Goal: Task Accomplishment & Management: Manage account settings

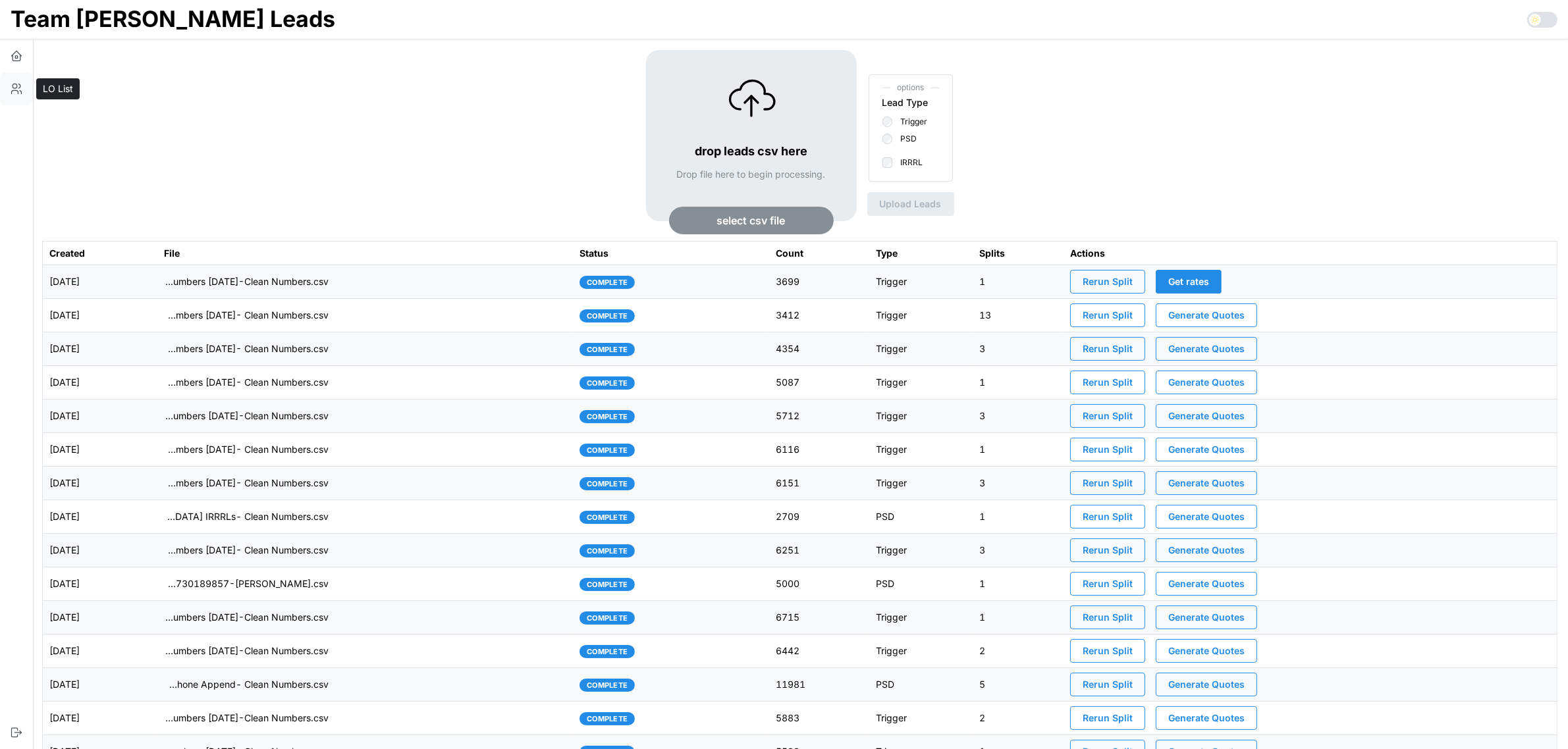
click at [24, 87] on button "button" at bounding box center [16, 88] width 32 height 32
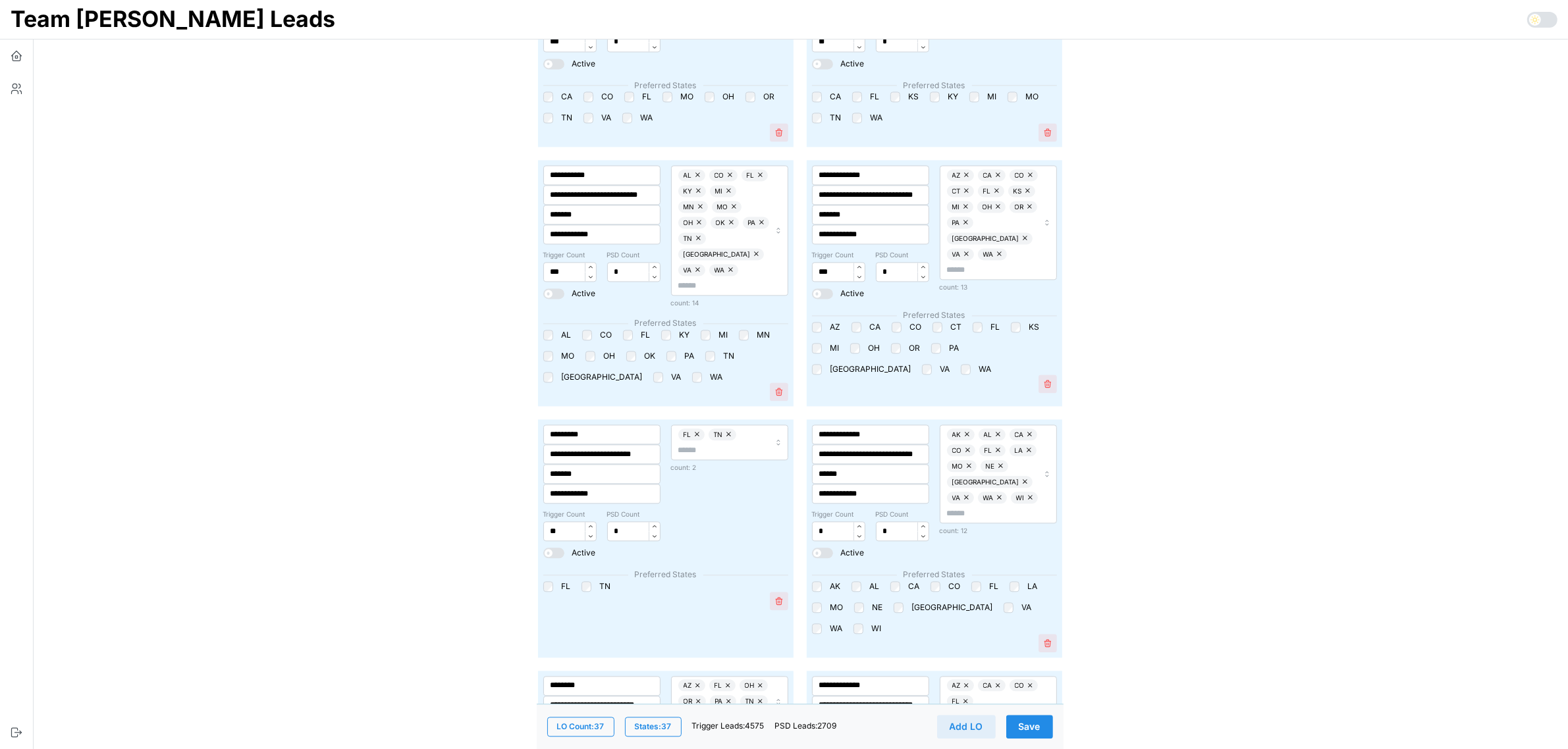
scroll to position [3800, 0]
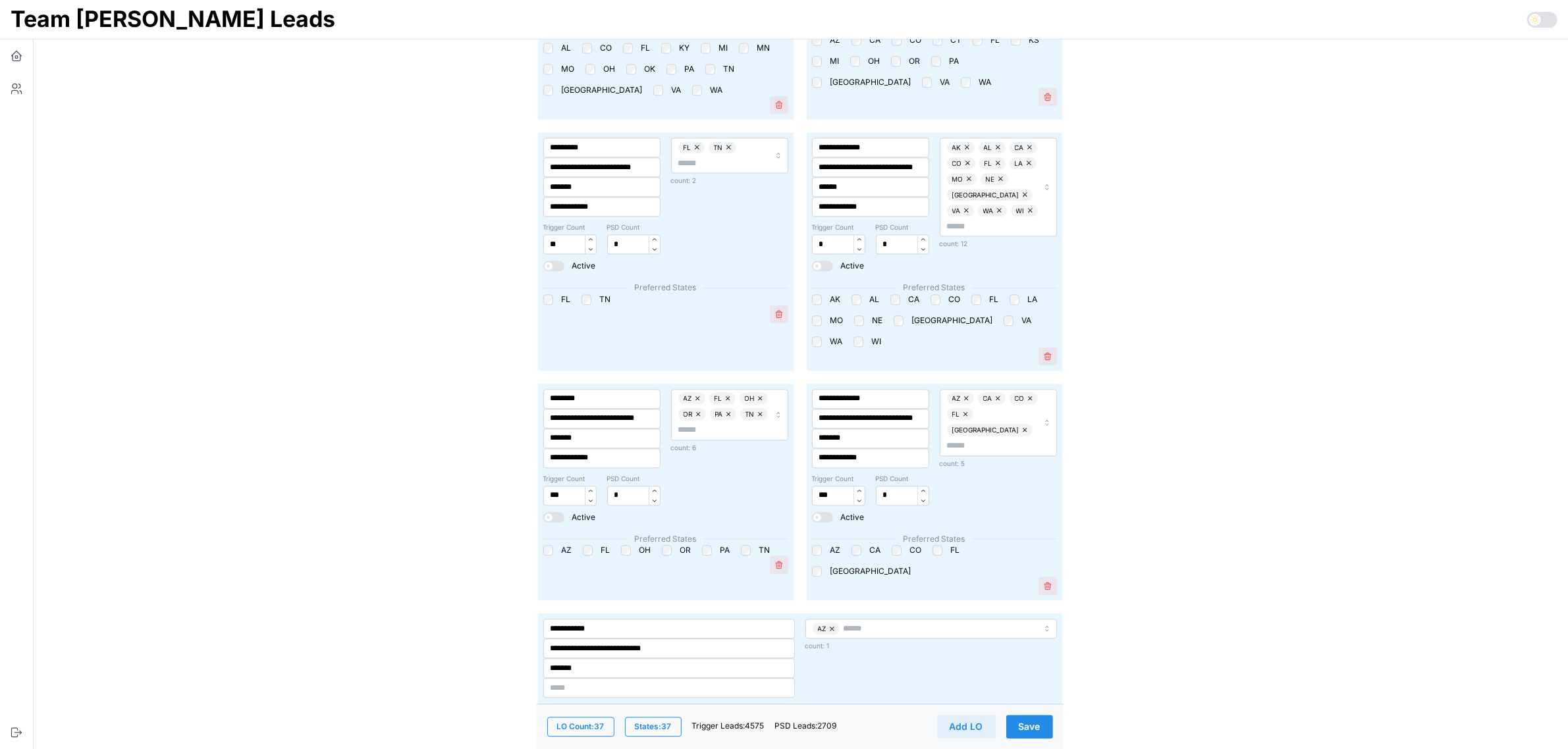
click at [553, 743] on span at bounding box center [559, 747] width 13 height 10
click at [1034, 722] on span "Save" at bounding box center [1030, 727] width 21 height 22
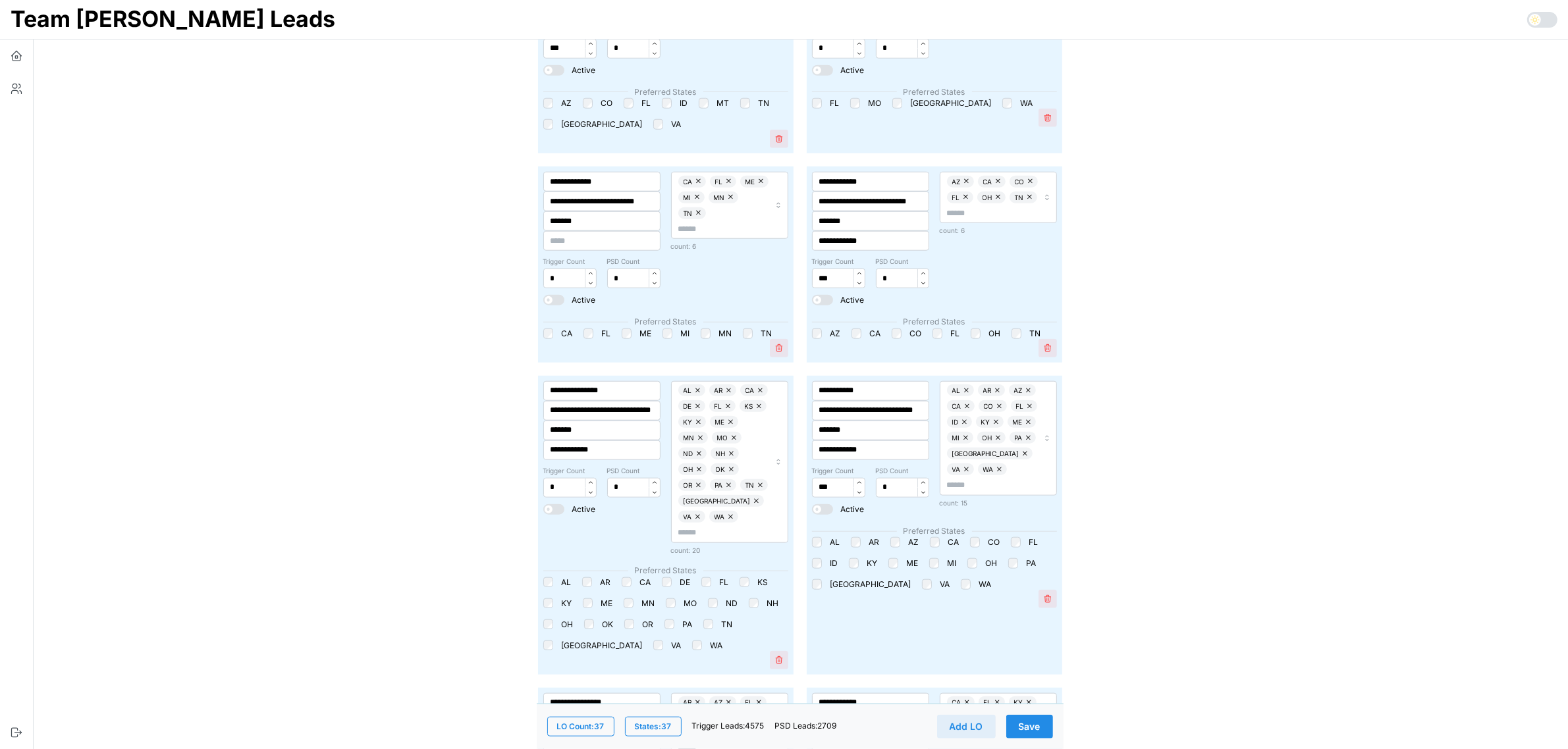
scroll to position [1495, 0]
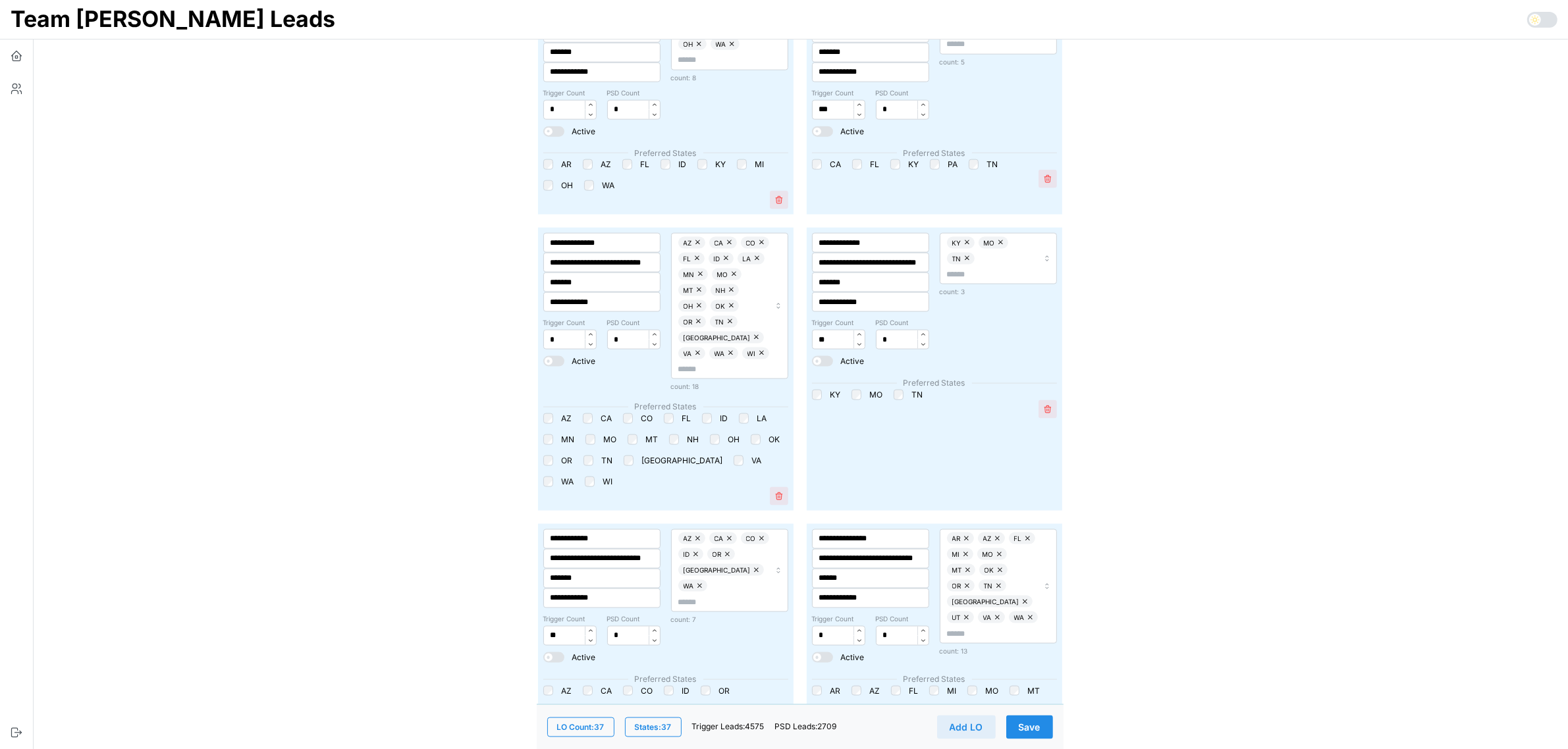
scroll to position [2483, 0]
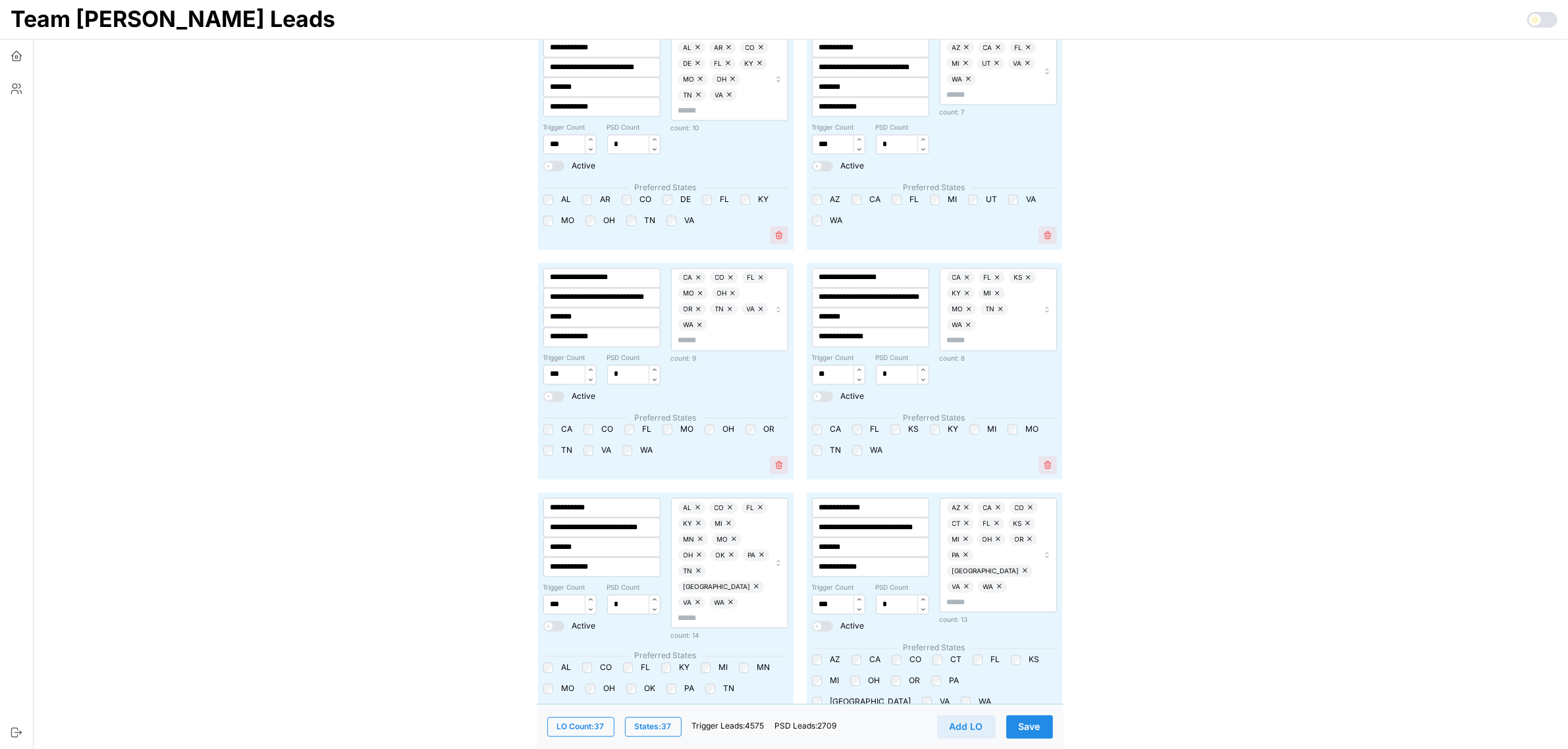
scroll to position [3142, 0]
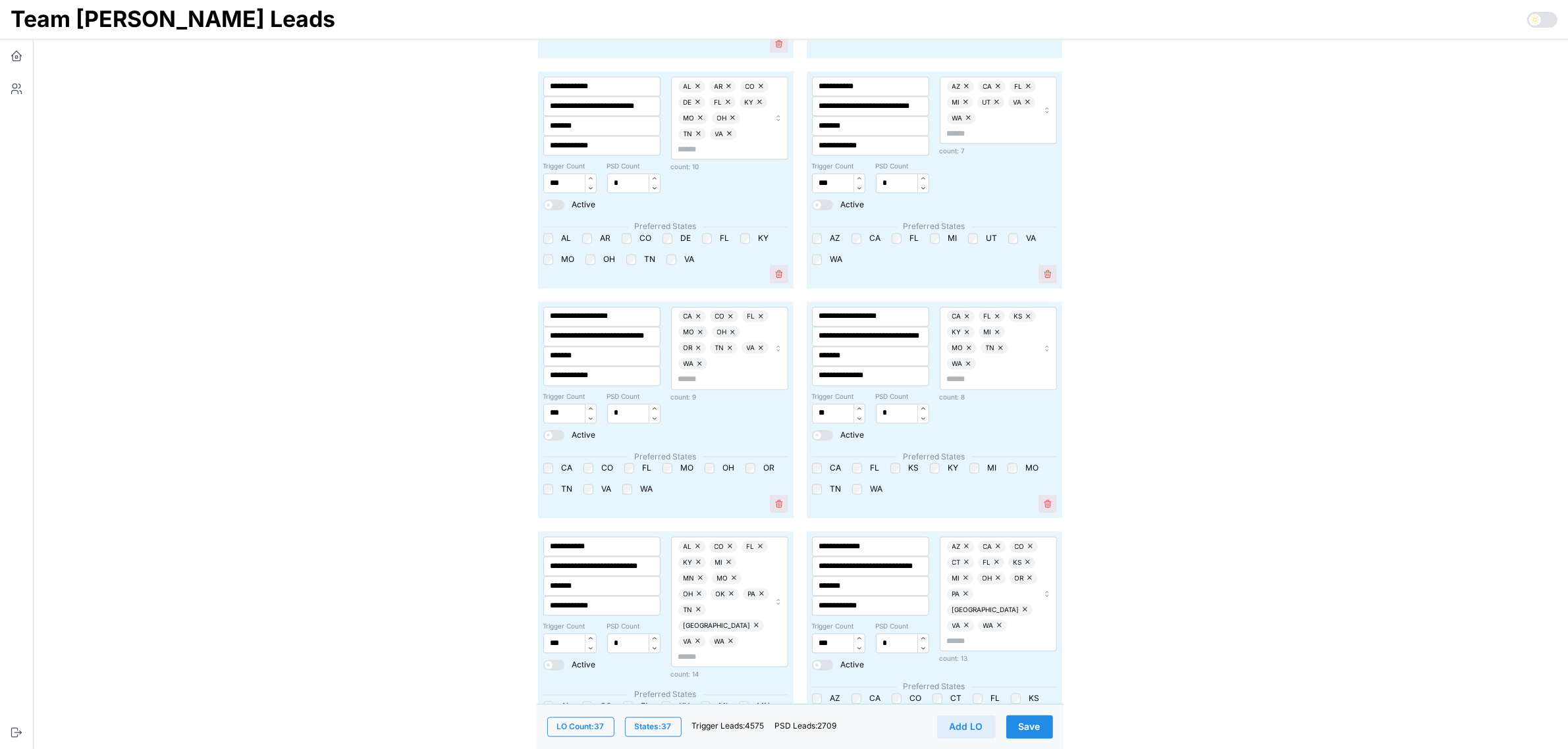
click at [1038, 731] on span "Save" at bounding box center [1030, 727] width 21 height 22
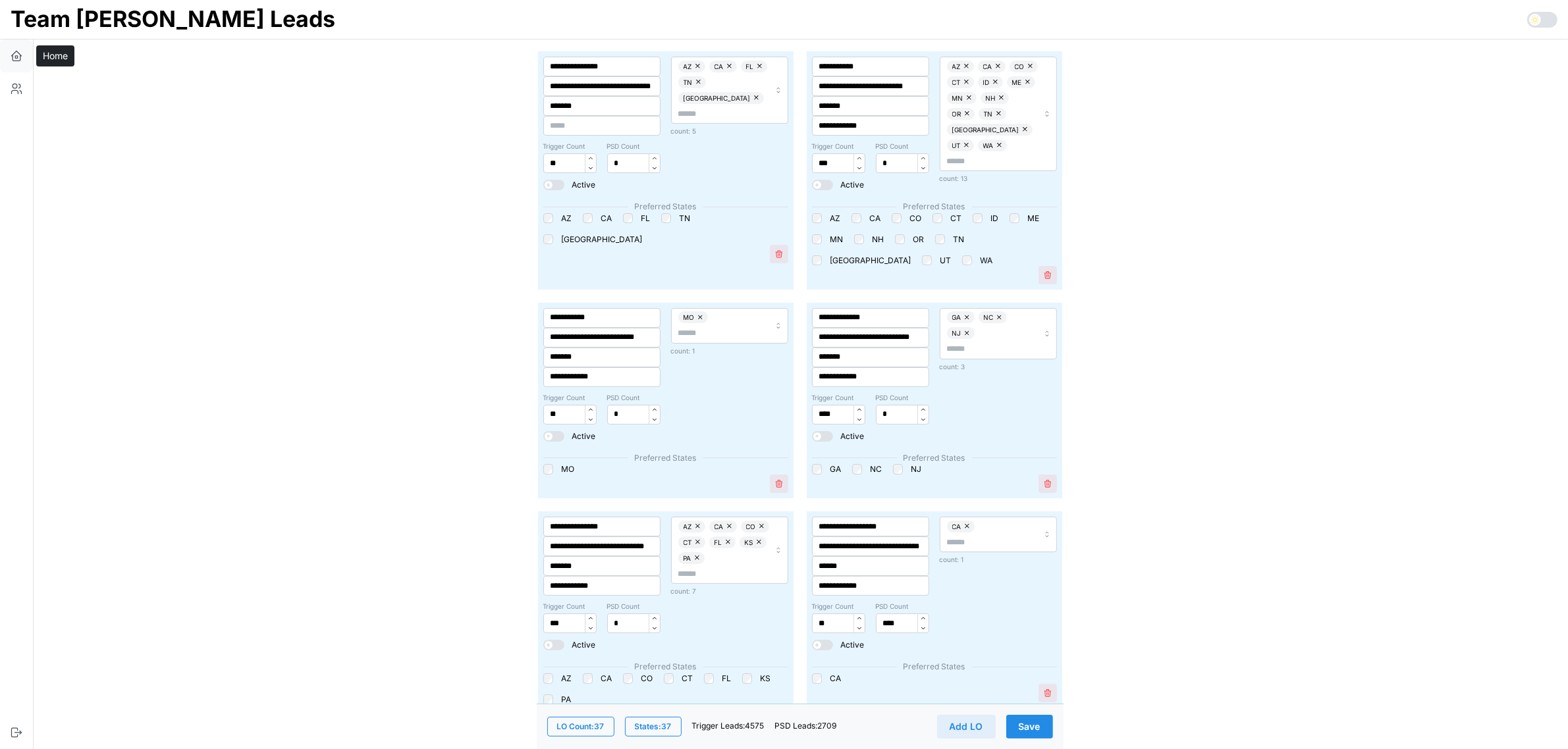
click at [15, 56] on icon "button" at bounding box center [16, 57] width 2 height 2
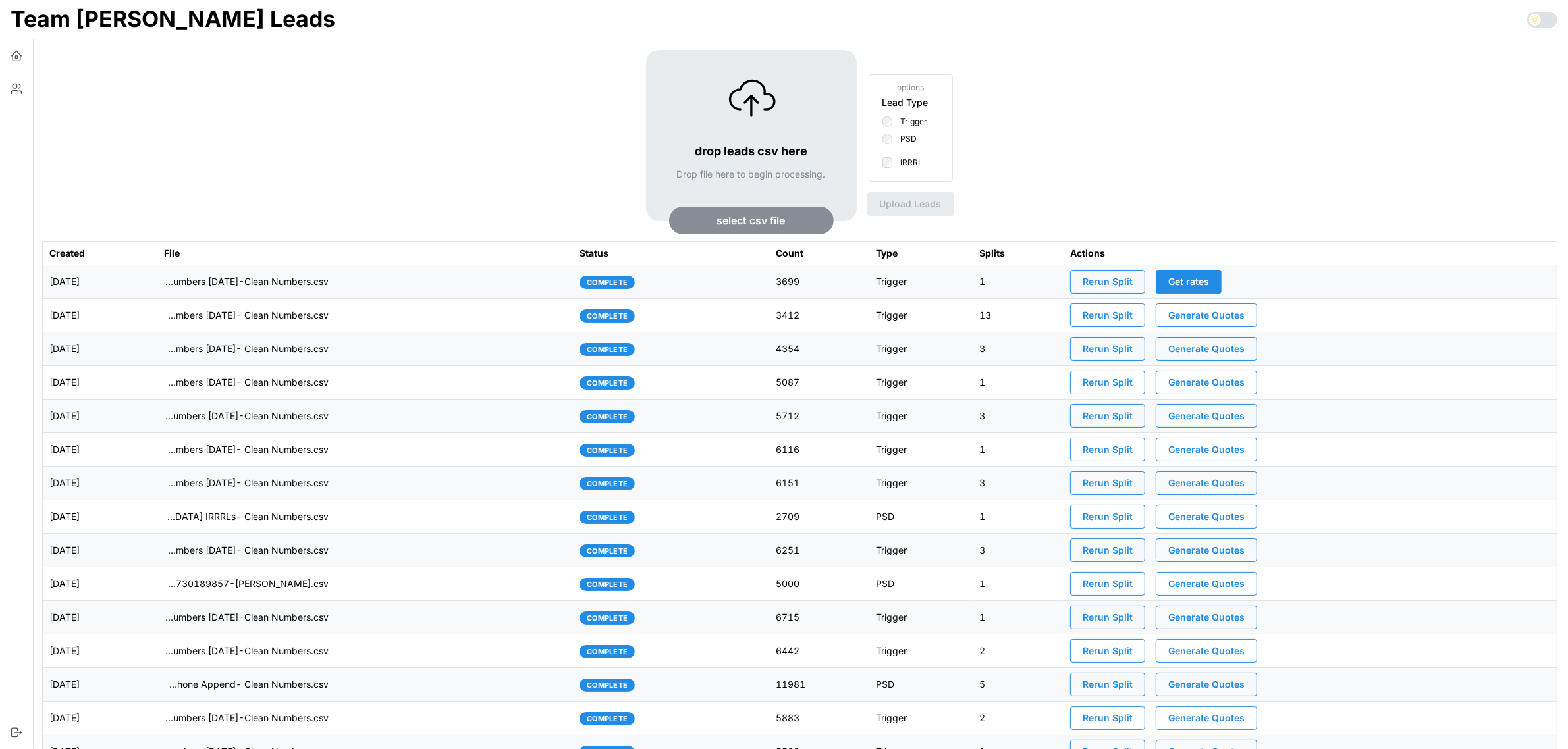
click at [1133, 280] on span "Rerun Split" at bounding box center [1108, 282] width 50 height 22
click at [158, 288] on td "[DATE]" at bounding box center [99, 282] width 114 height 33
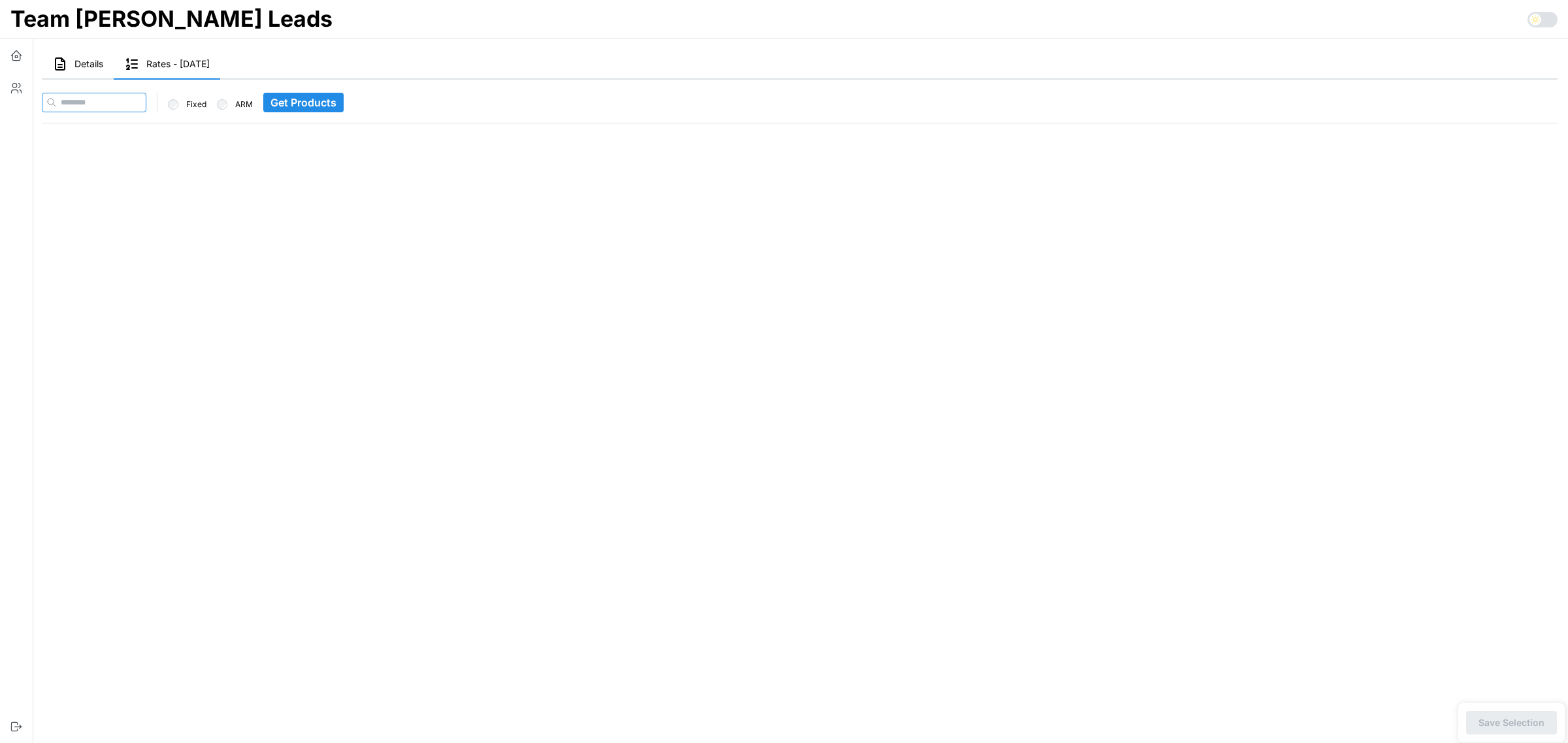
click at [80, 102] on input at bounding box center [94, 102] width 105 height 19
paste input "**********"
type input "**********"
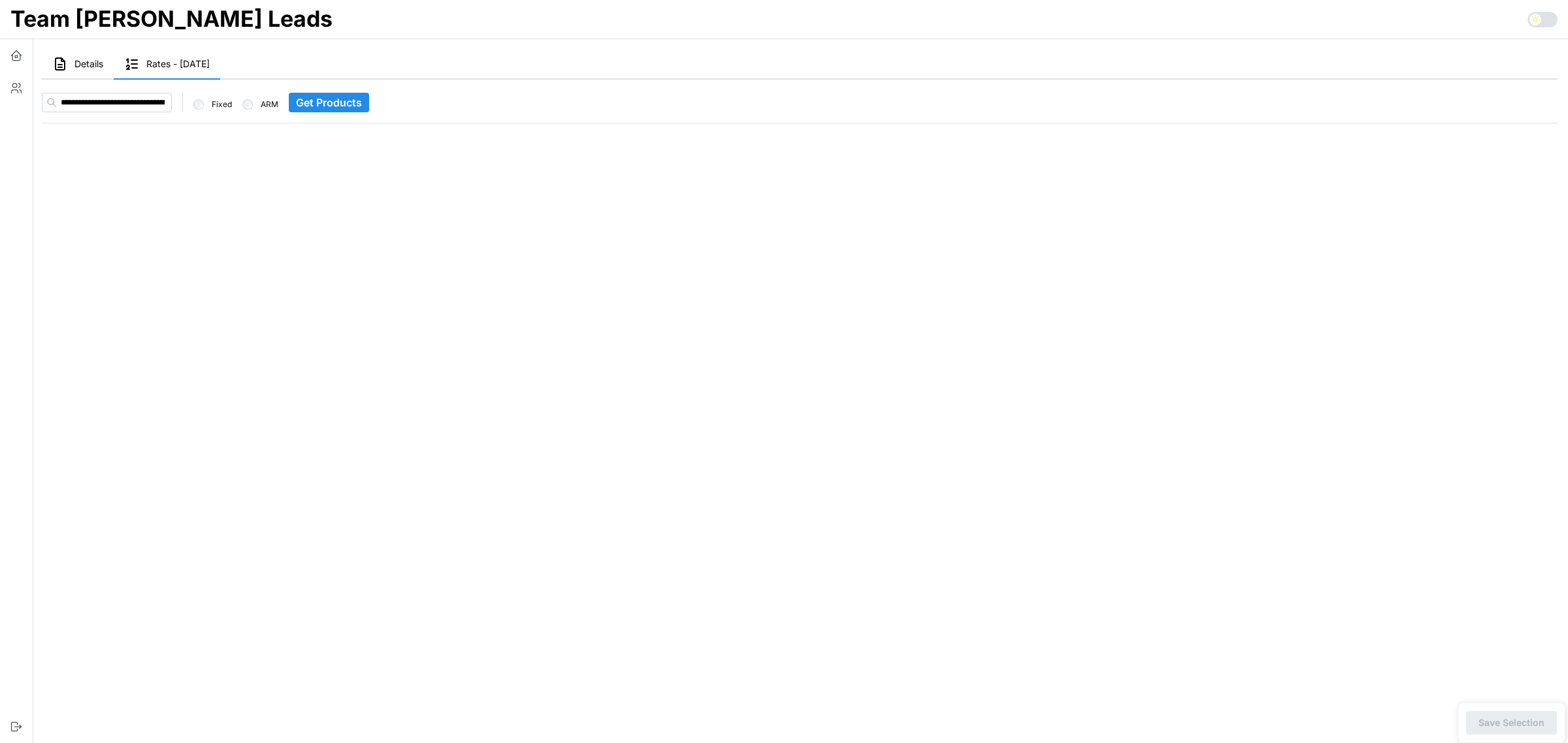
click at [327, 101] on span "Get Products" at bounding box center [329, 102] width 66 height 18
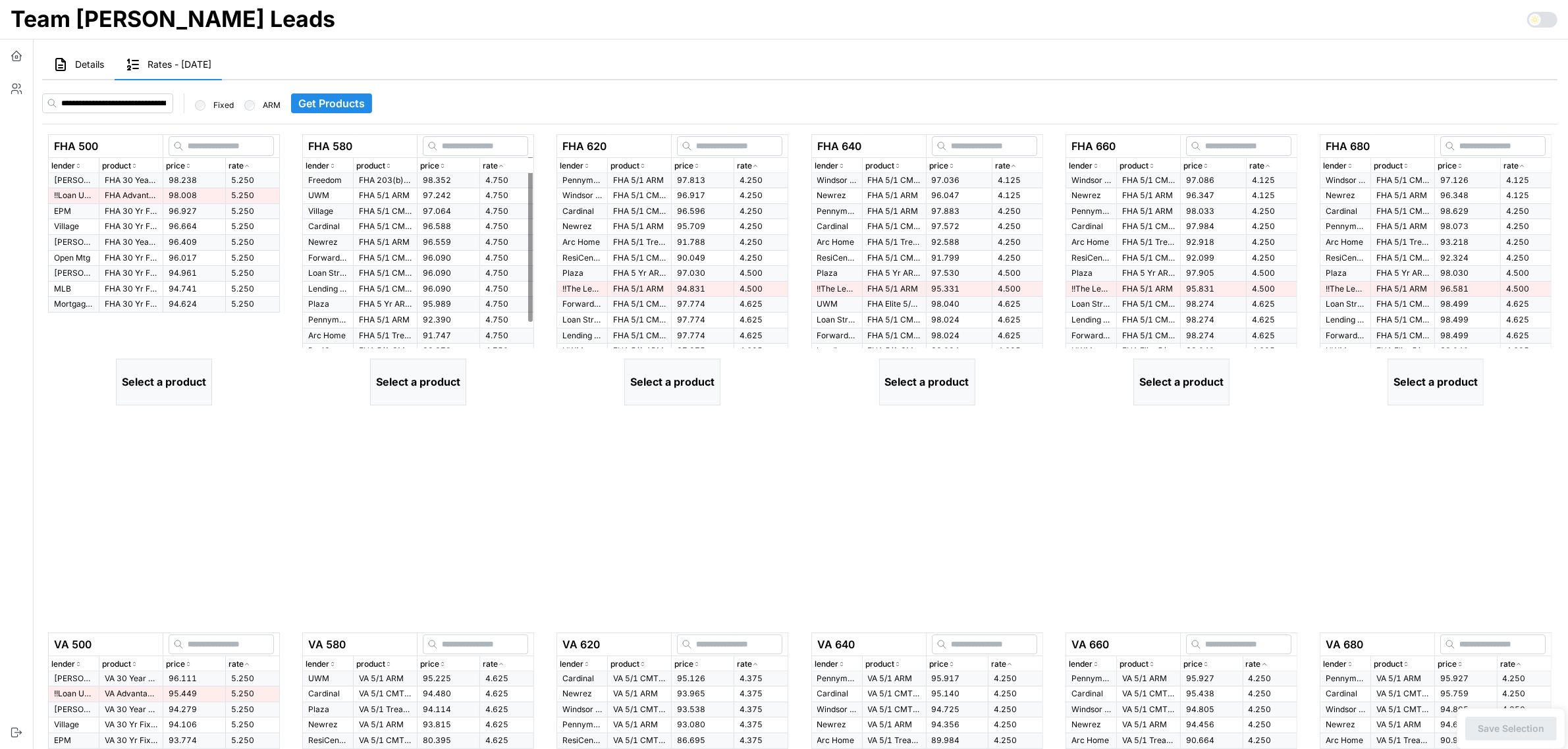
click at [247, 162] on icon "button" at bounding box center [247, 166] width 6 height 8
click at [238, 191] on span "5.250" at bounding box center [242, 195] width 23 height 10
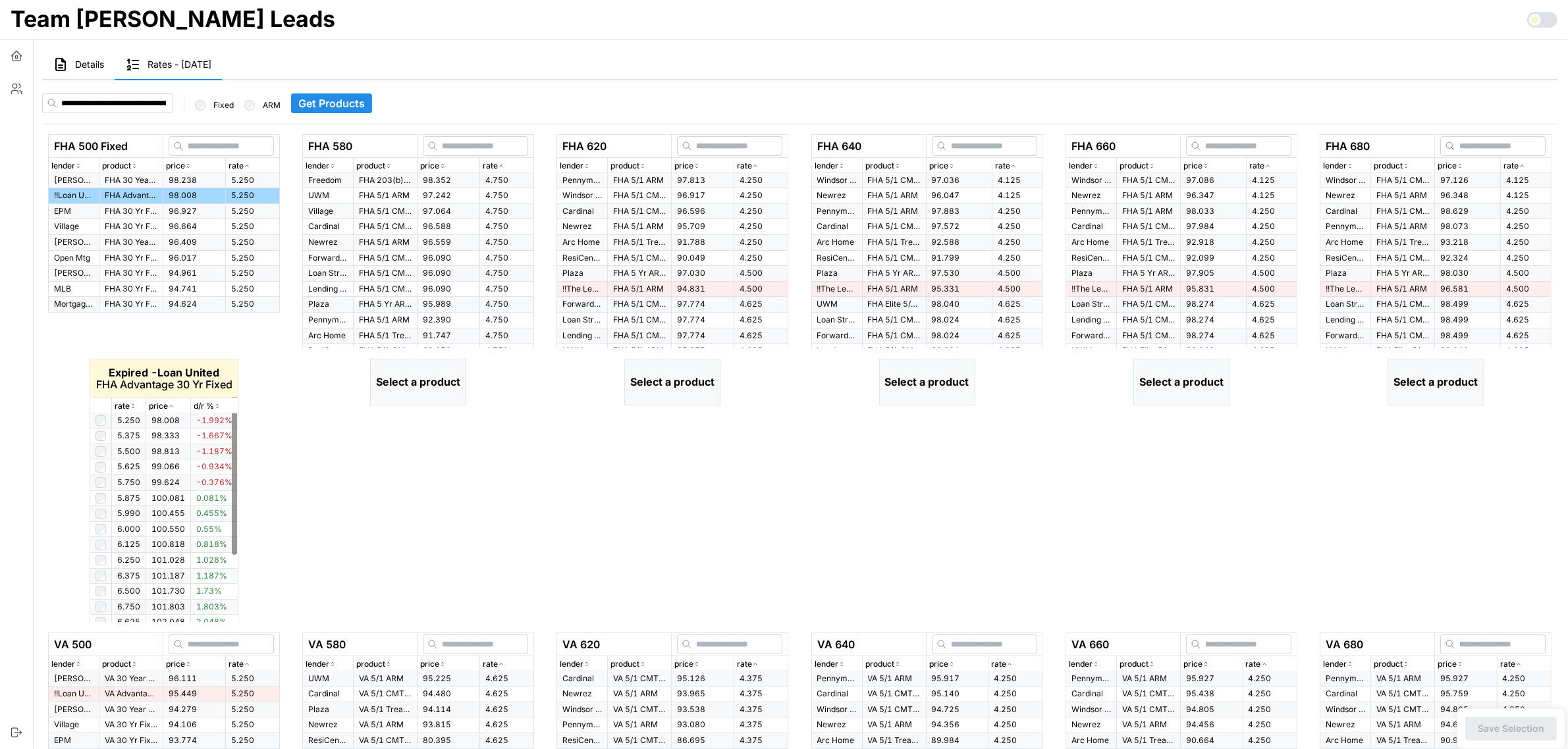
click at [132, 407] on icon "button" at bounding box center [133, 406] width 6 height 8
click at [132, 407] on icon "button" at bounding box center [134, 407] width 4 height 2
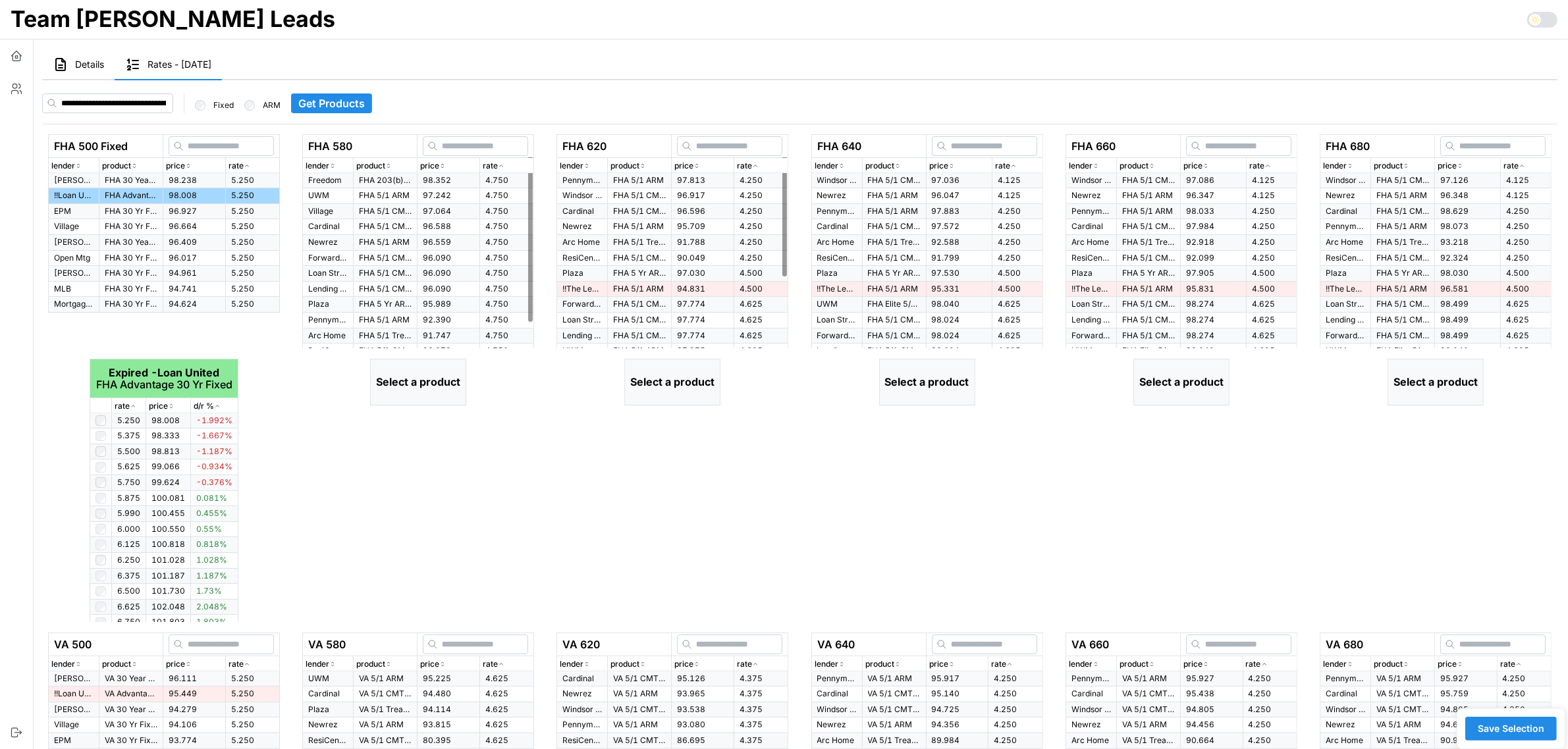
click at [502, 166] on icon "button" at bounding box center [501, 166] width 4 height 2
click at [502, 166] on icon "button" at bounding box center [500, 166] width 6 height 8
click at [440, 182] on span "98.352" at bounding box center [436, 180] width 29 height 10
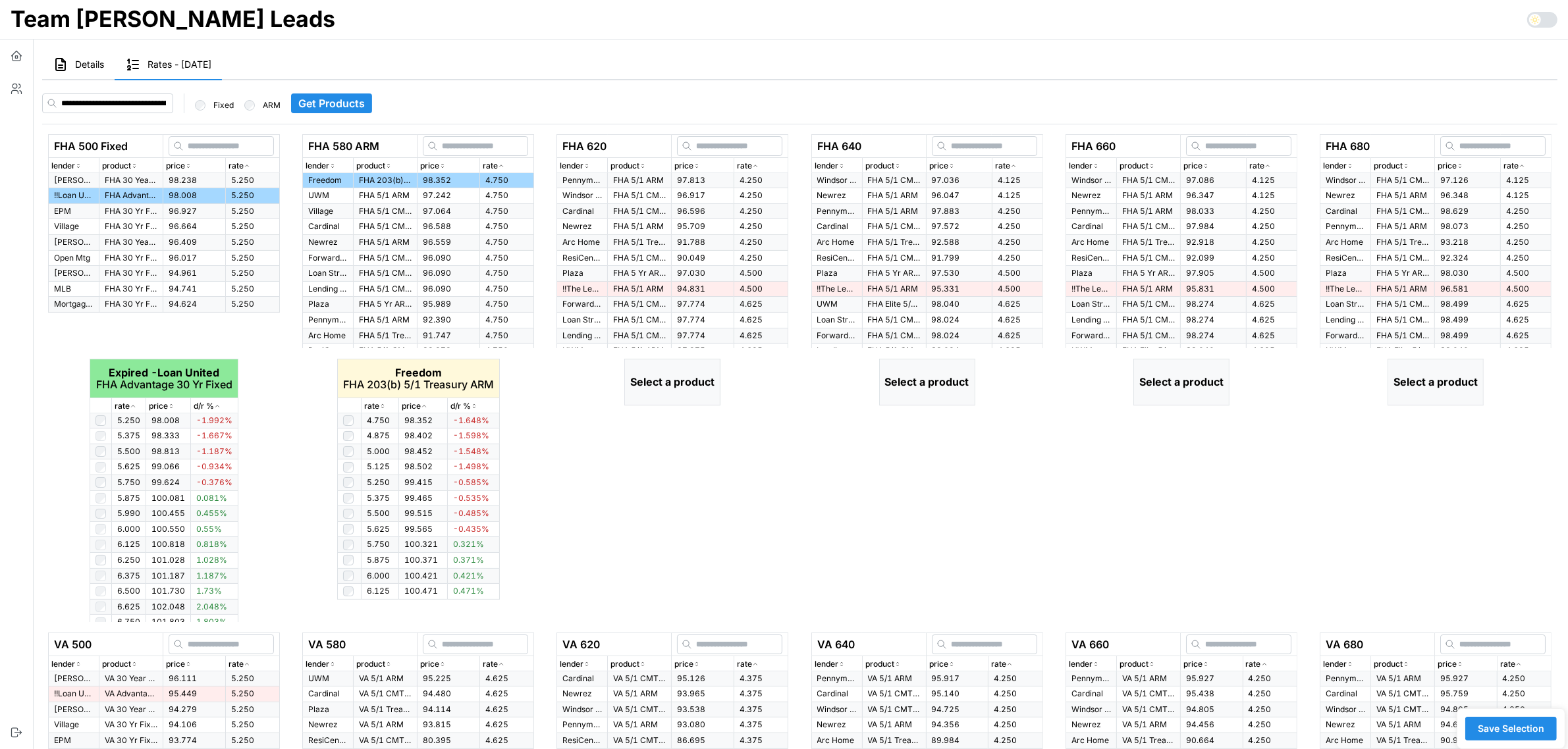
click at [380, 407] on icon "button" at bounding box center [382, 406] width 6 height 8
click at [758, 162] on icon "button" at bounding box center [755, 166] width 6 height 8
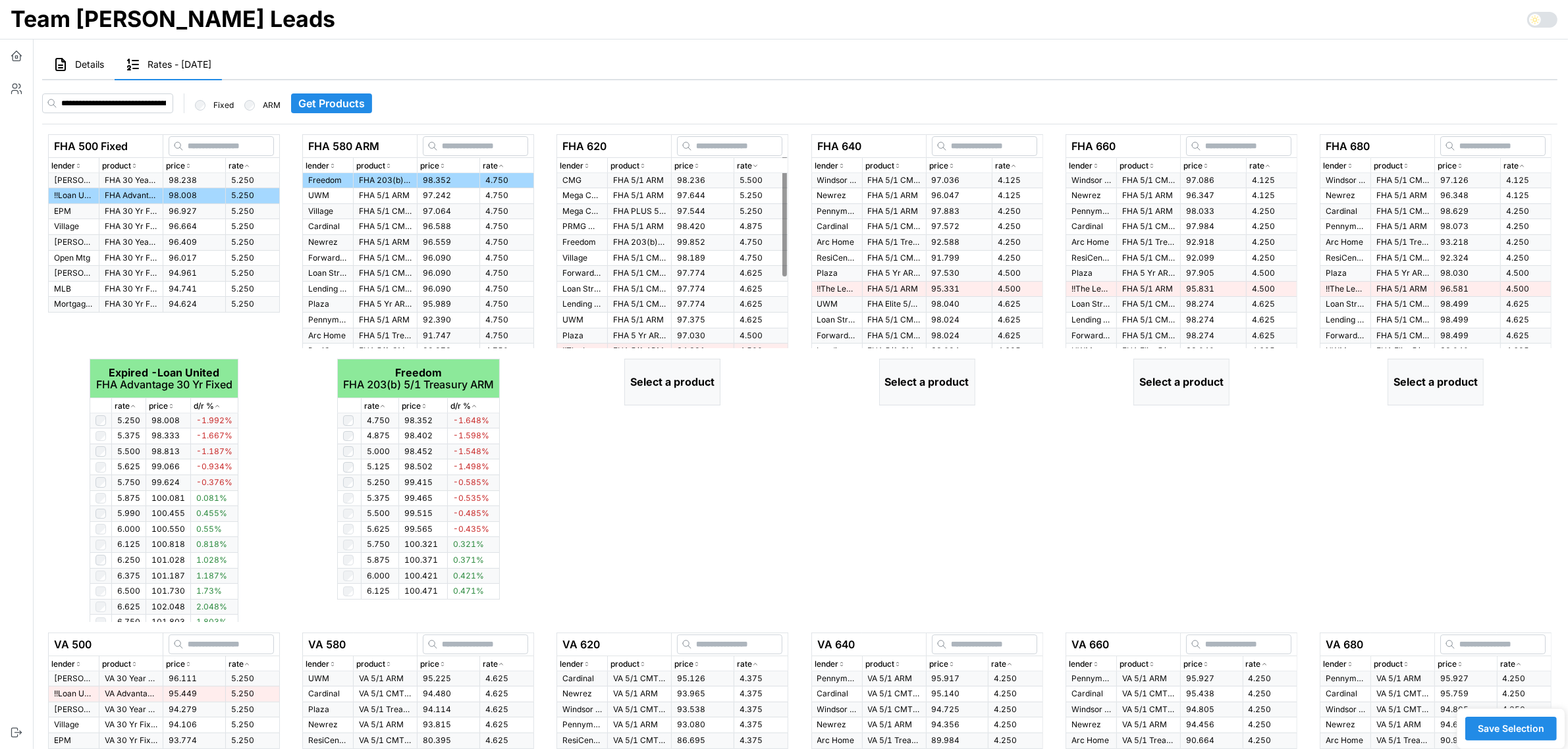
click at [758, 162] on icon "button" at bounding box center [755, 166] width 6 height 8
click at [686, 175] on span "97.813" at bounding box center [691, 180] width 29 height 10
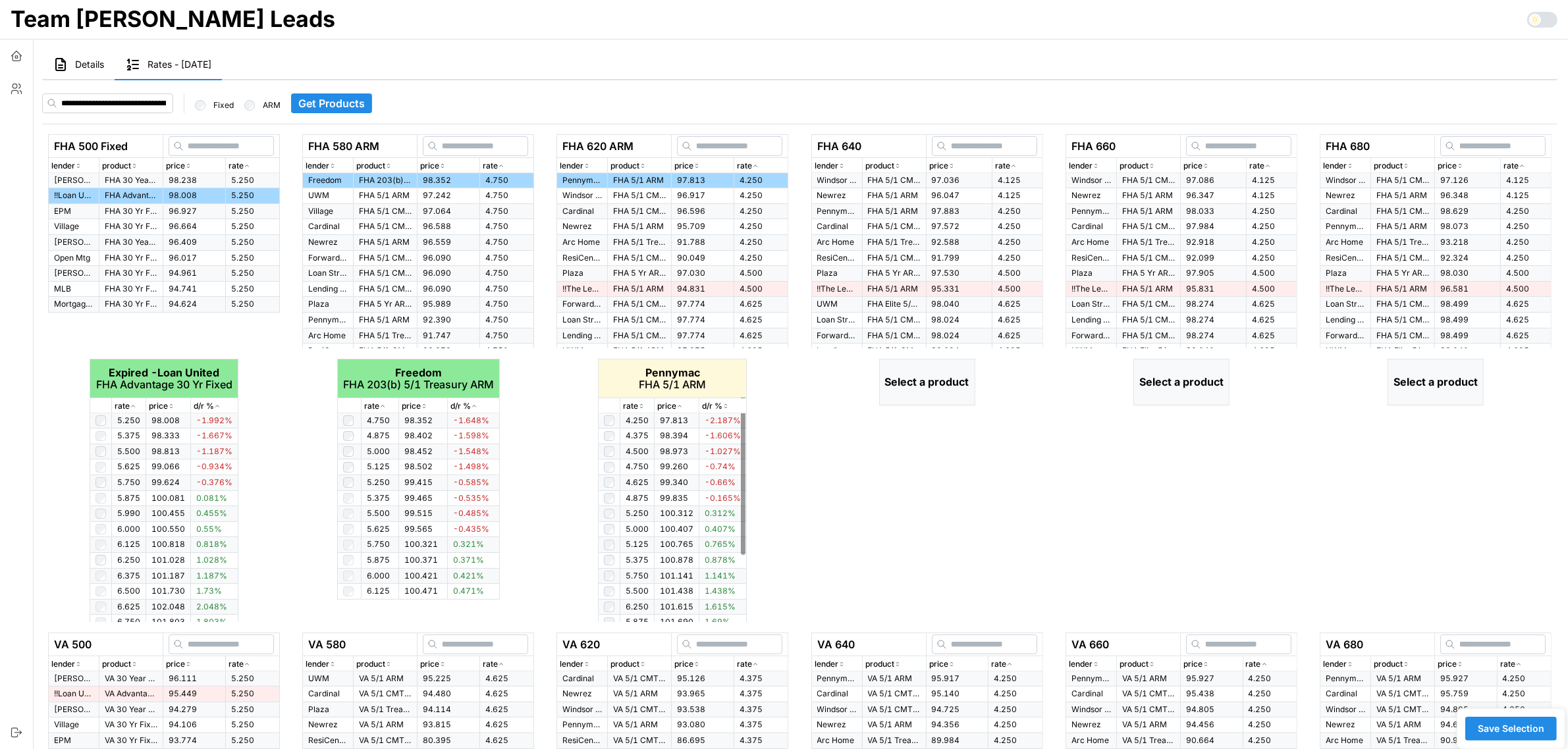
click at [637, 404] on p "rate" at bounding box center [630, 406] width 15 height 12
click at [641, 403] on icon "button" at bounding box center [641, 406] width 6 height 8
click at [639, 405] on icon "button" at bounding box center [641, 406] width 6 height 8
click at [1016, 165] on icon "button" at bounding box center [1013, 166] width 6 height 8
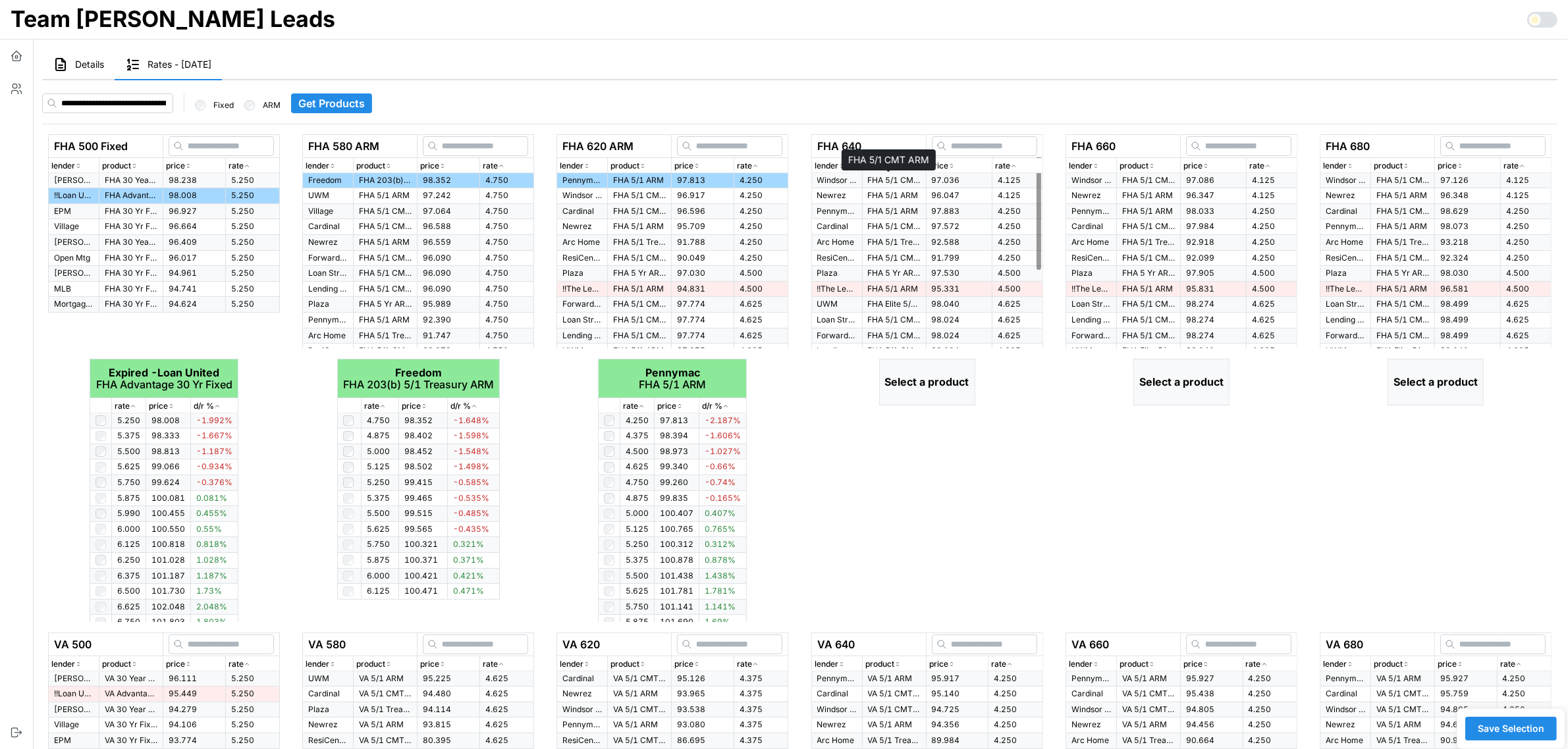
click at [888, 180] on p "FHA 5/1 CMT ARM" at bounding box center [894, 181] width 53 height 11
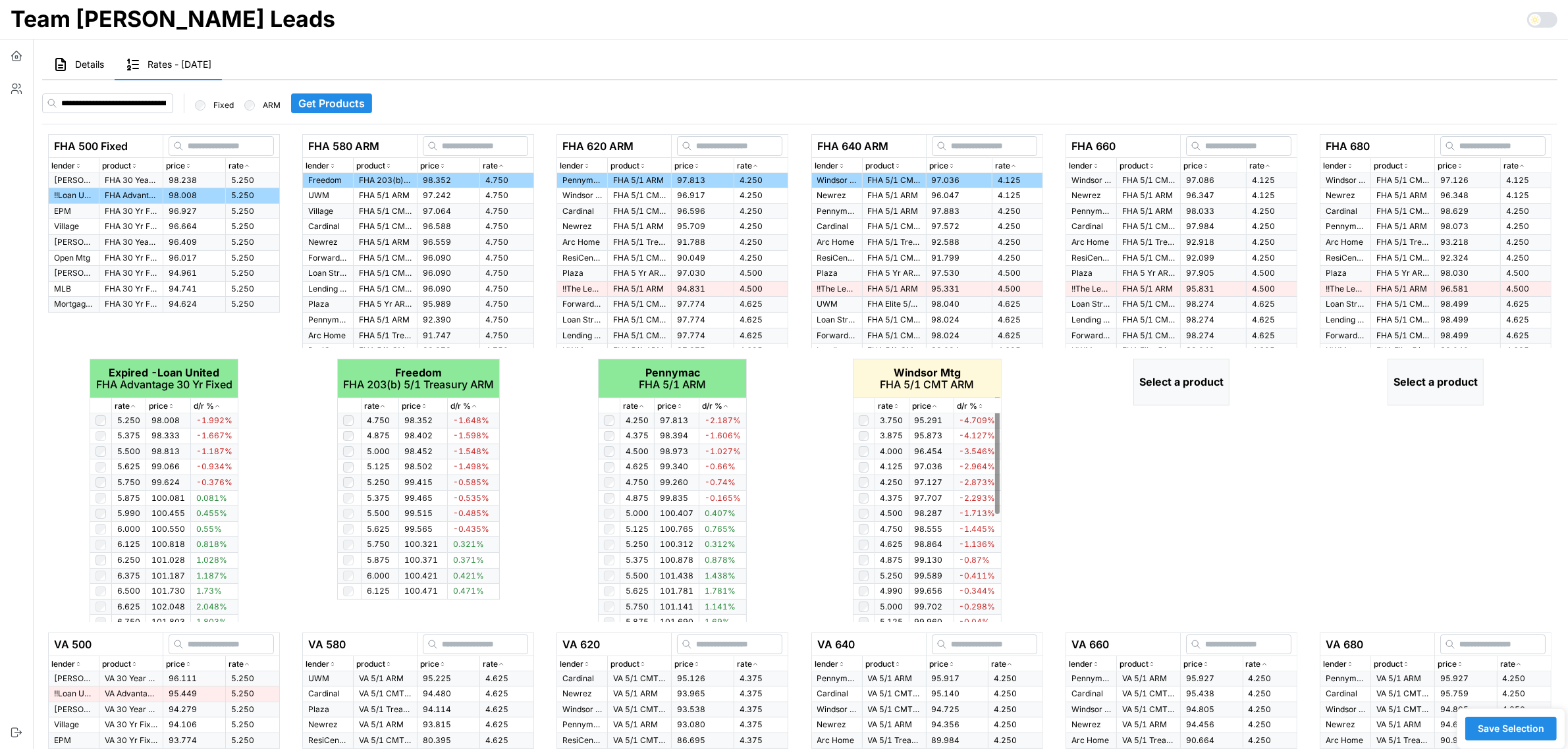
click at [897, 408] on icon "button" at bounding box center [896, 406] width 6 height 8
click at [1272, 163] on div "rate" at bounding box center [1272, 165] width 45 height 12
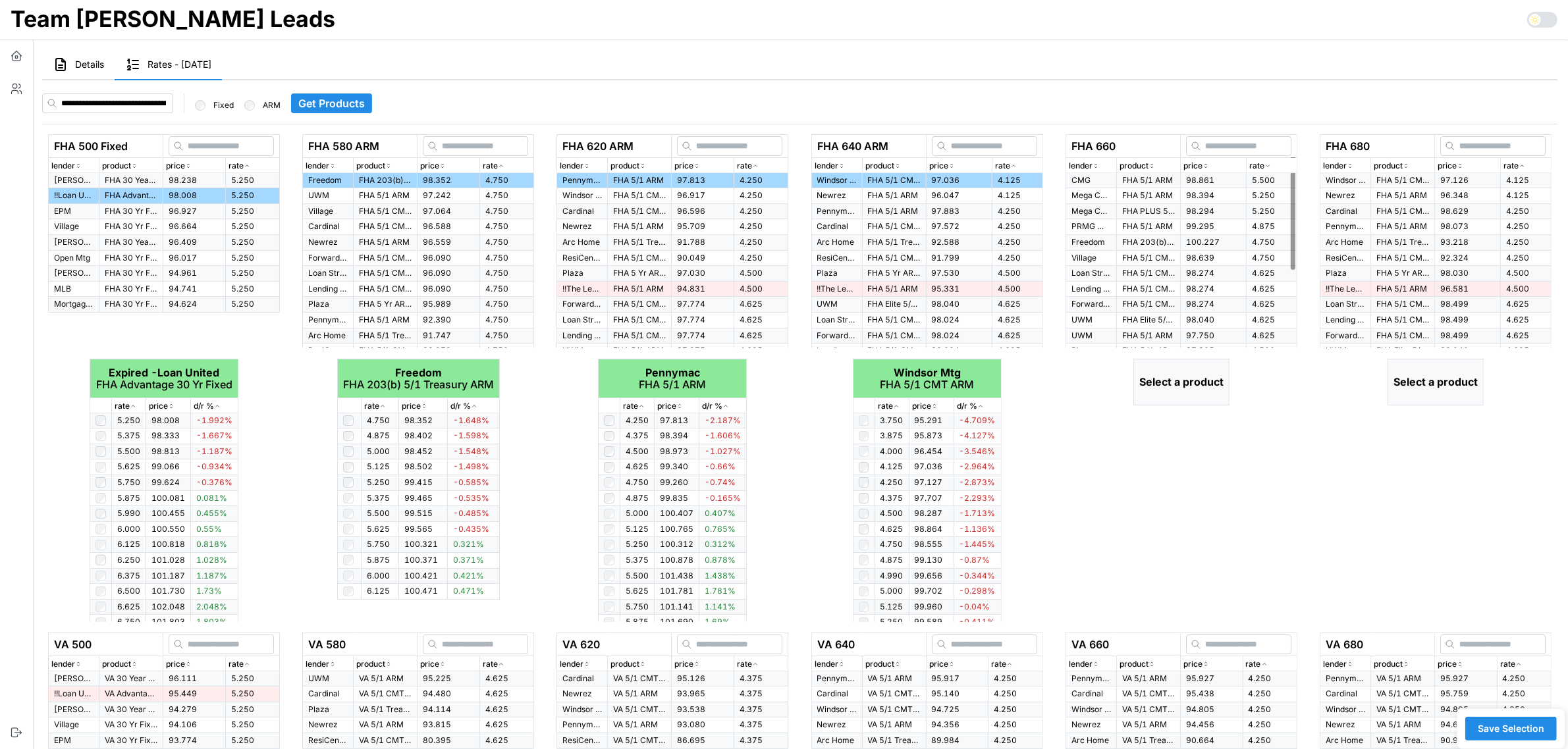
click at [1272, 163] on div "rate" at bounding box center [1272, 165] width 45 height 12
click at [1133, 181] on p "FHA 5/1 CMT ARM" at bounding box center [1148, 181] width 53 height 11
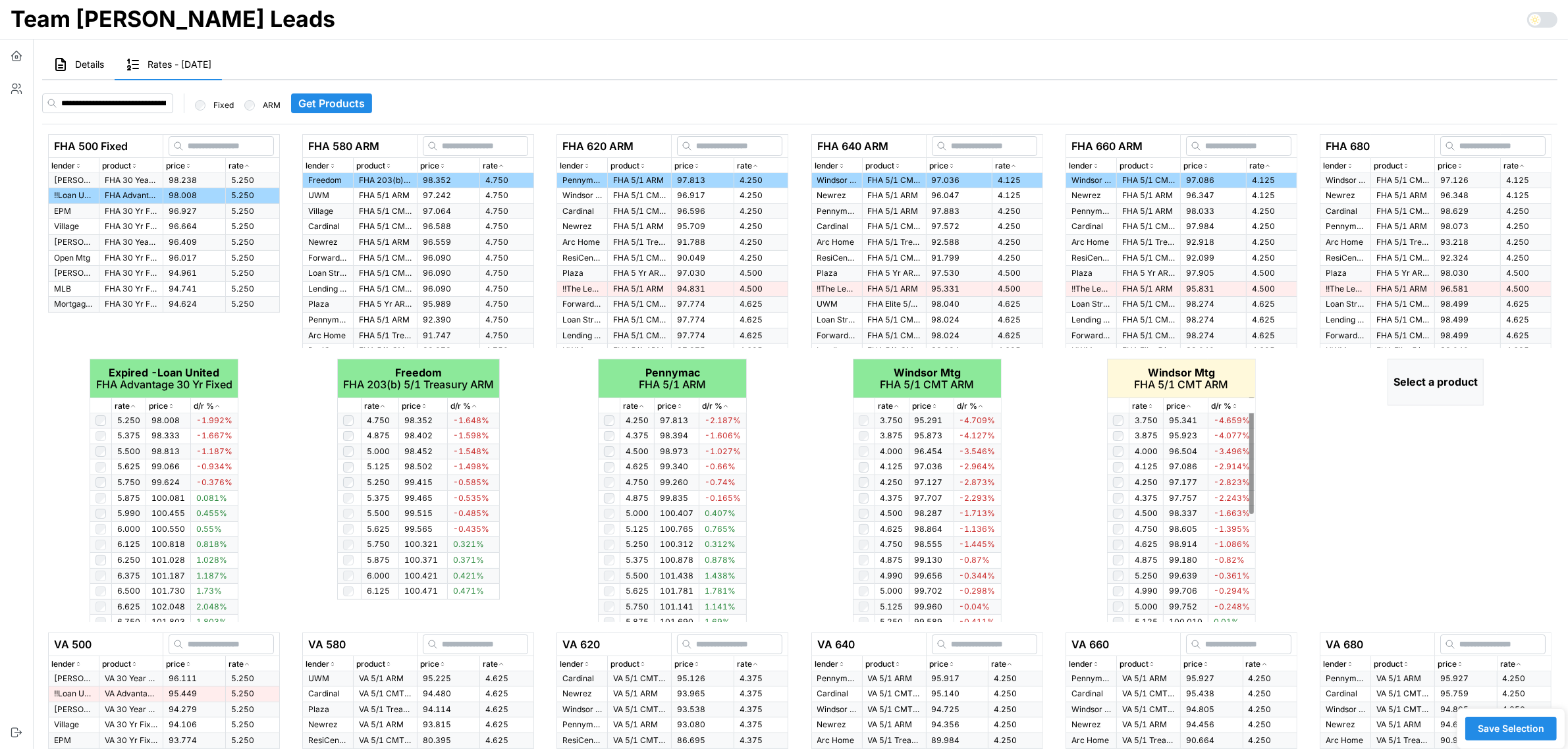
click at [1153, 402] on icon "button" at bounding box center [1150, 406] width 6 height 8
click at [1525, 164] on icon "button" at bounding box center [1522, 166] width 6 height 8
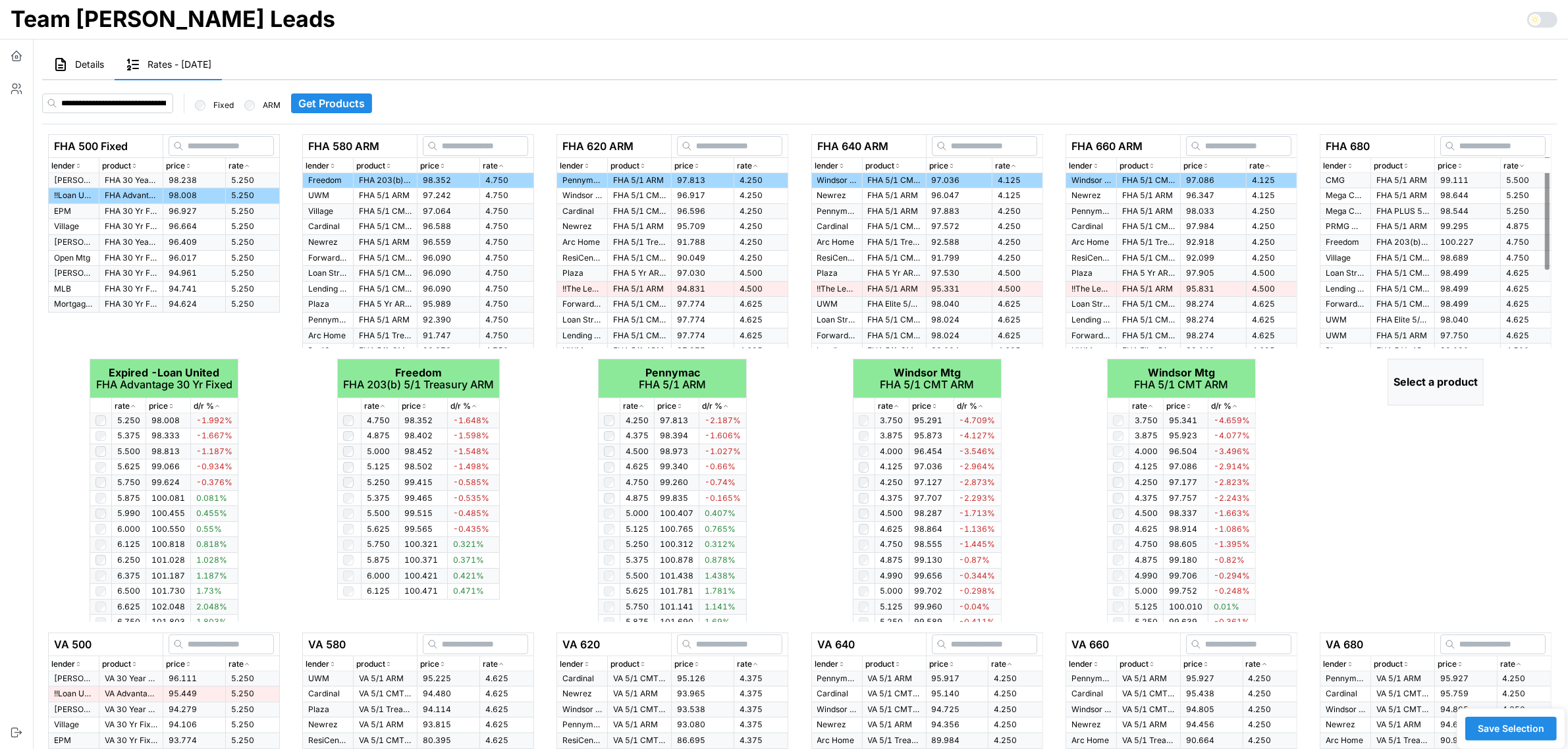
click at [1525, 164] on icon "button" at bounding box center [1522, 166] width 6 height 8
click at [1381, 178] on p "FHA 5/1 CMT ARM" at bounding box center [1403, 181] width 53 height 11
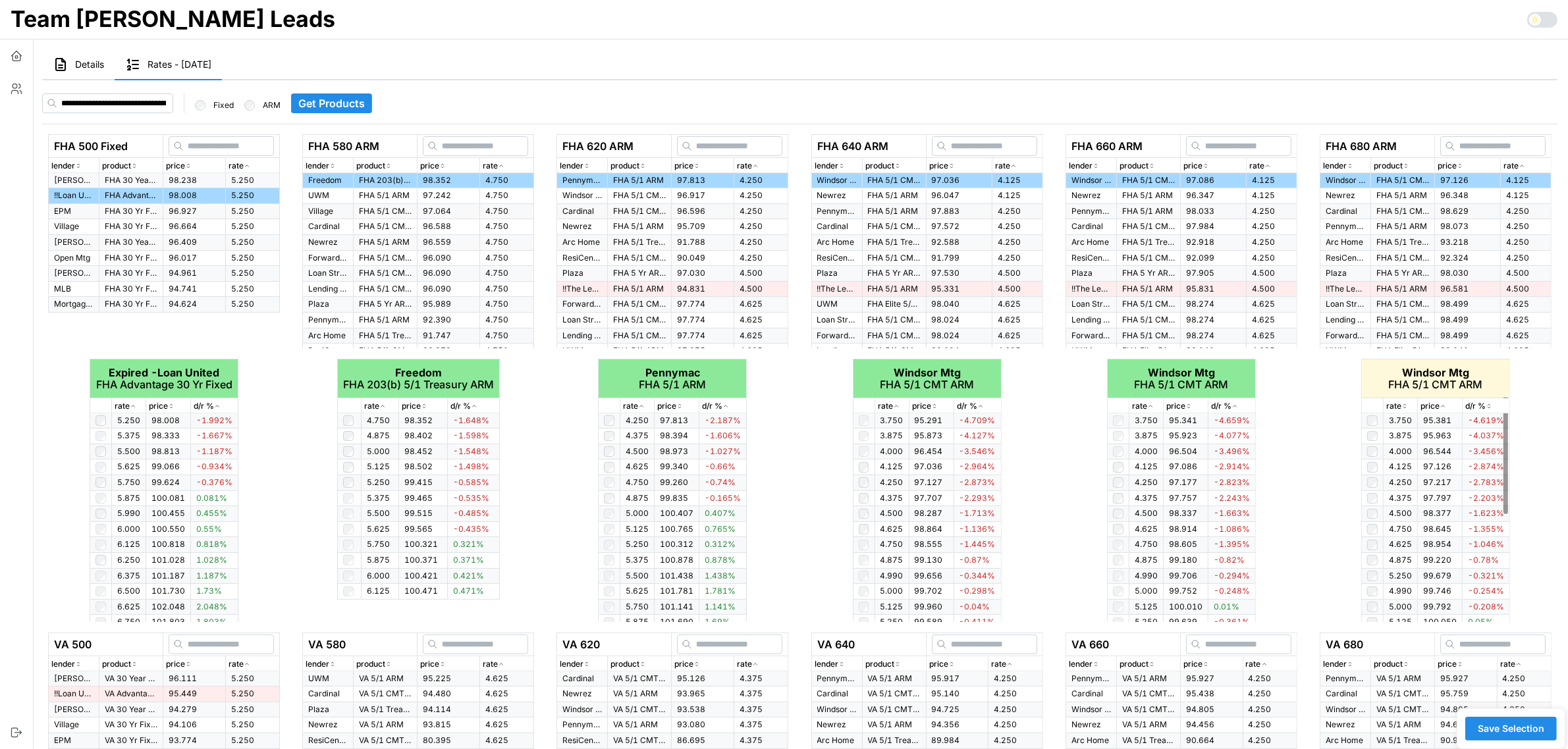
click at [1406, 407] on icon "button" at bounding box center [1405, 406] width 6 height 8
click at [1406, 407] on icon "button" at bounding box center [1405, 407] width 4 height 2
click at [1406, 407] on icon "button" at bounding box center [1405, 406] width 6 height 8
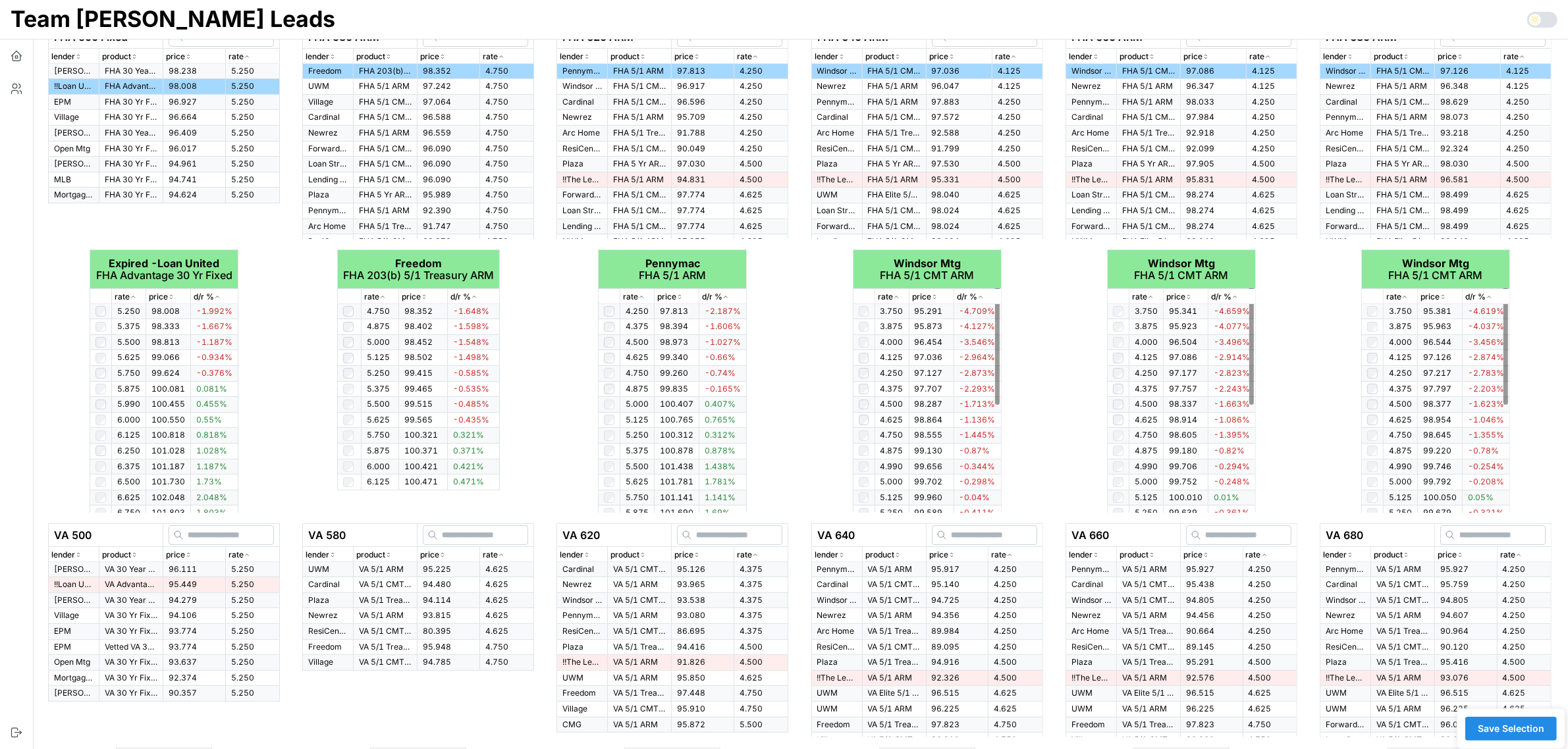
scroll to position [392, 0]
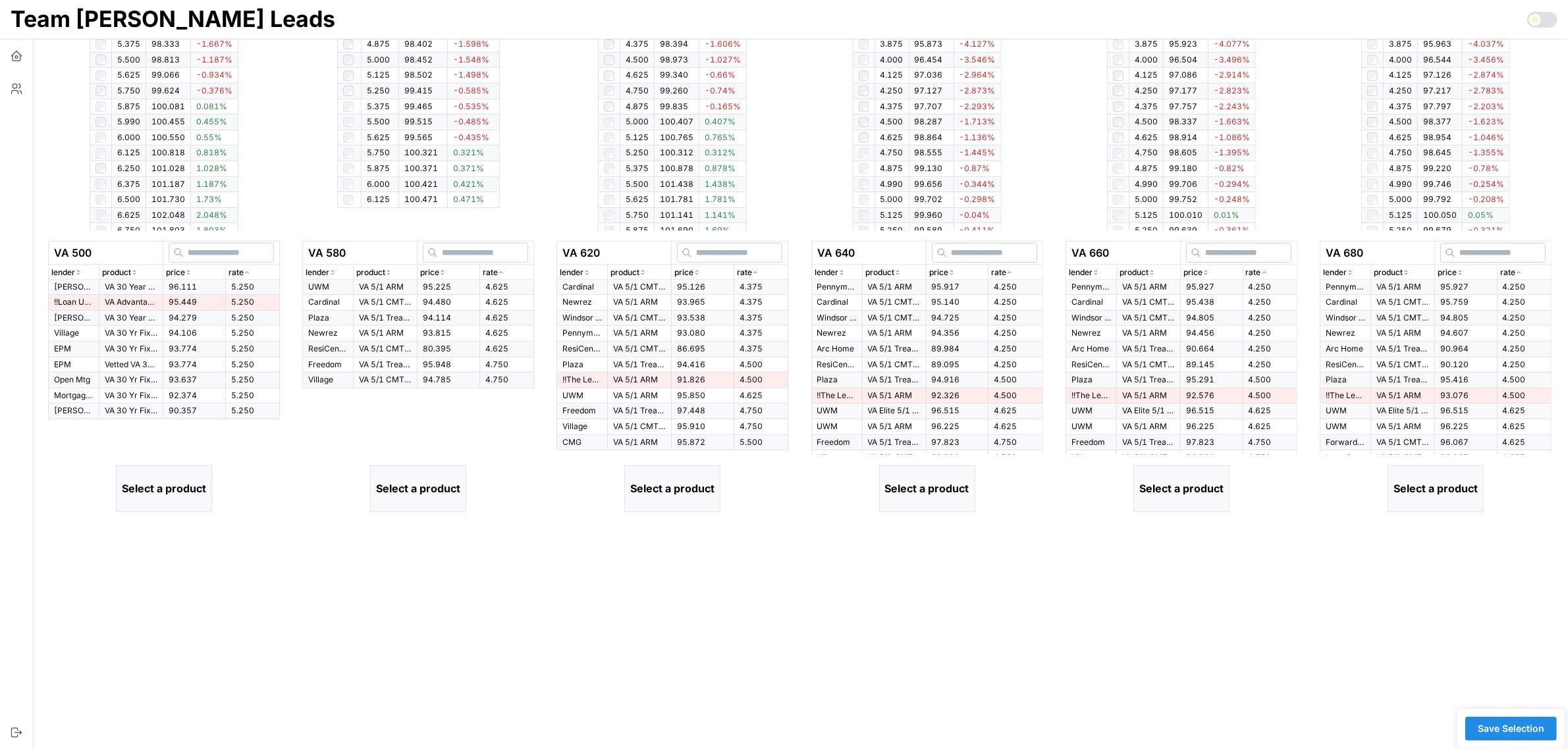
click at [244, 270] on icon "button" at bounding box center [247, 272] width 6 height 8
click at [181, 303] on span "95.449" at bounding box center [183, 302] width 29 height 10
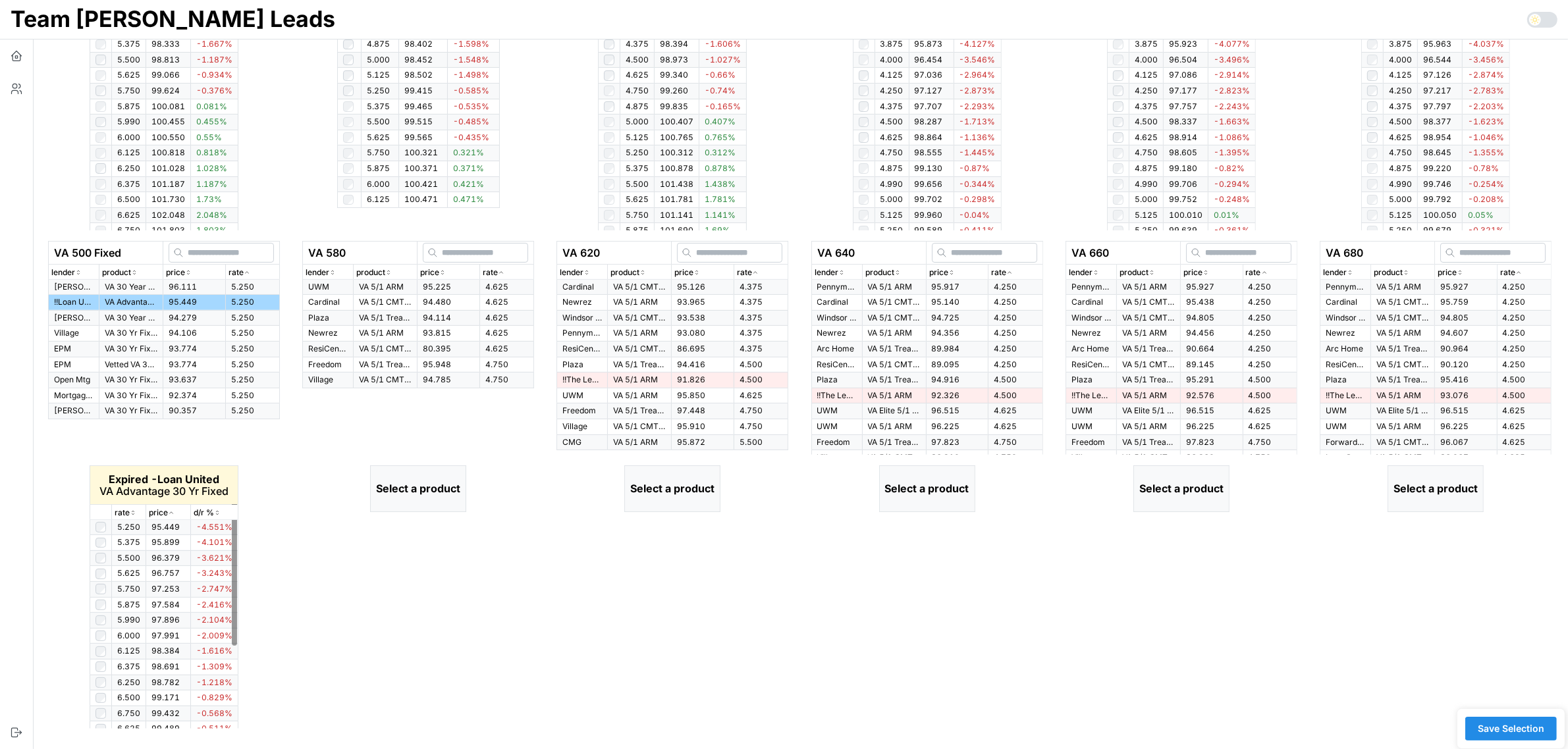
click at [133, 513] on icon "button" at bounding box center [133, 512] width 6 height 8
click at [501, 273] on icon "button" at bounding box center [500, 272] width 6 height 8
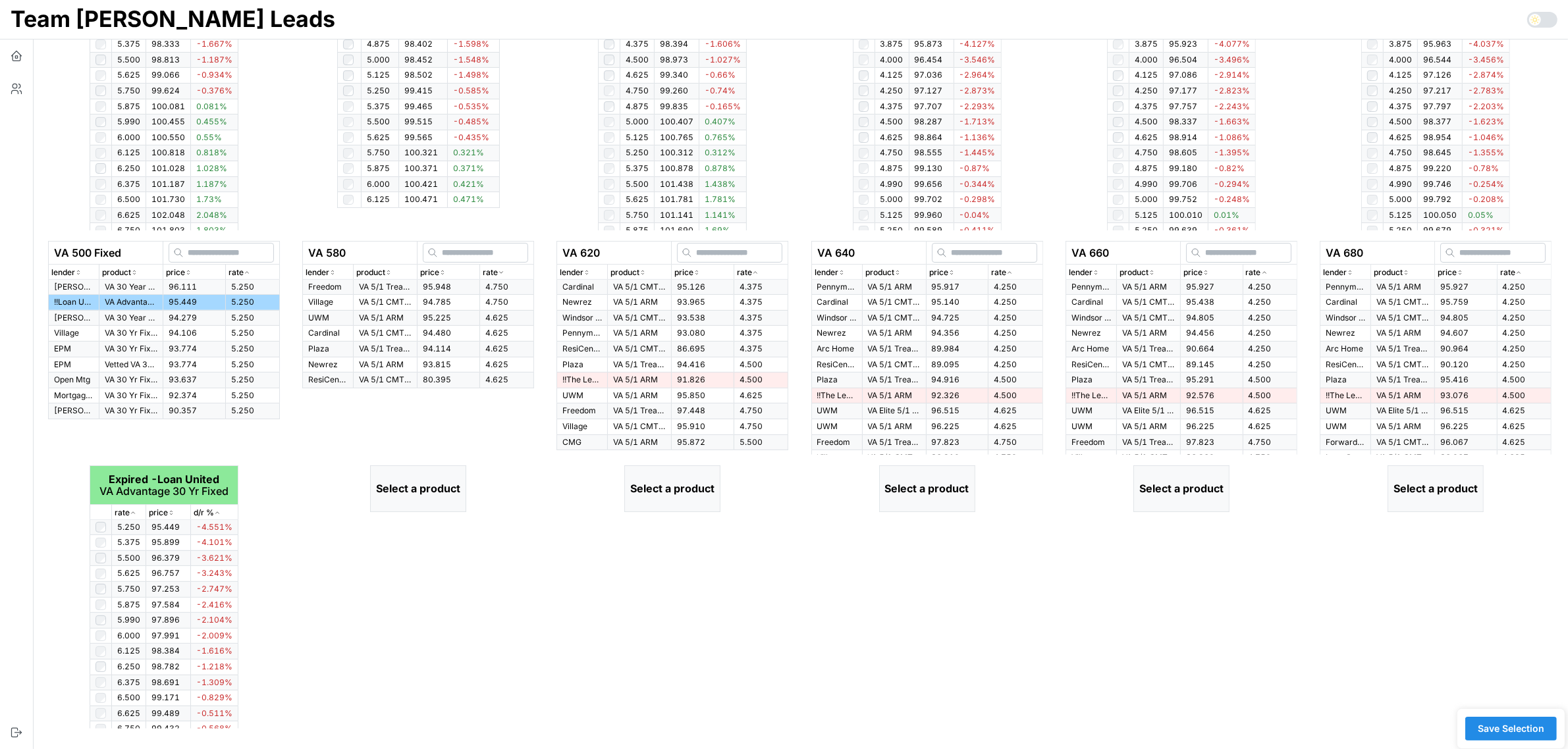
click at [501, 273] on icon "button" at bounding box center [501, 273] width 4 height 2
click at [398, 287] on p "VA 5/1 ARM" at bounding box center [385, 288] width 53 height 11
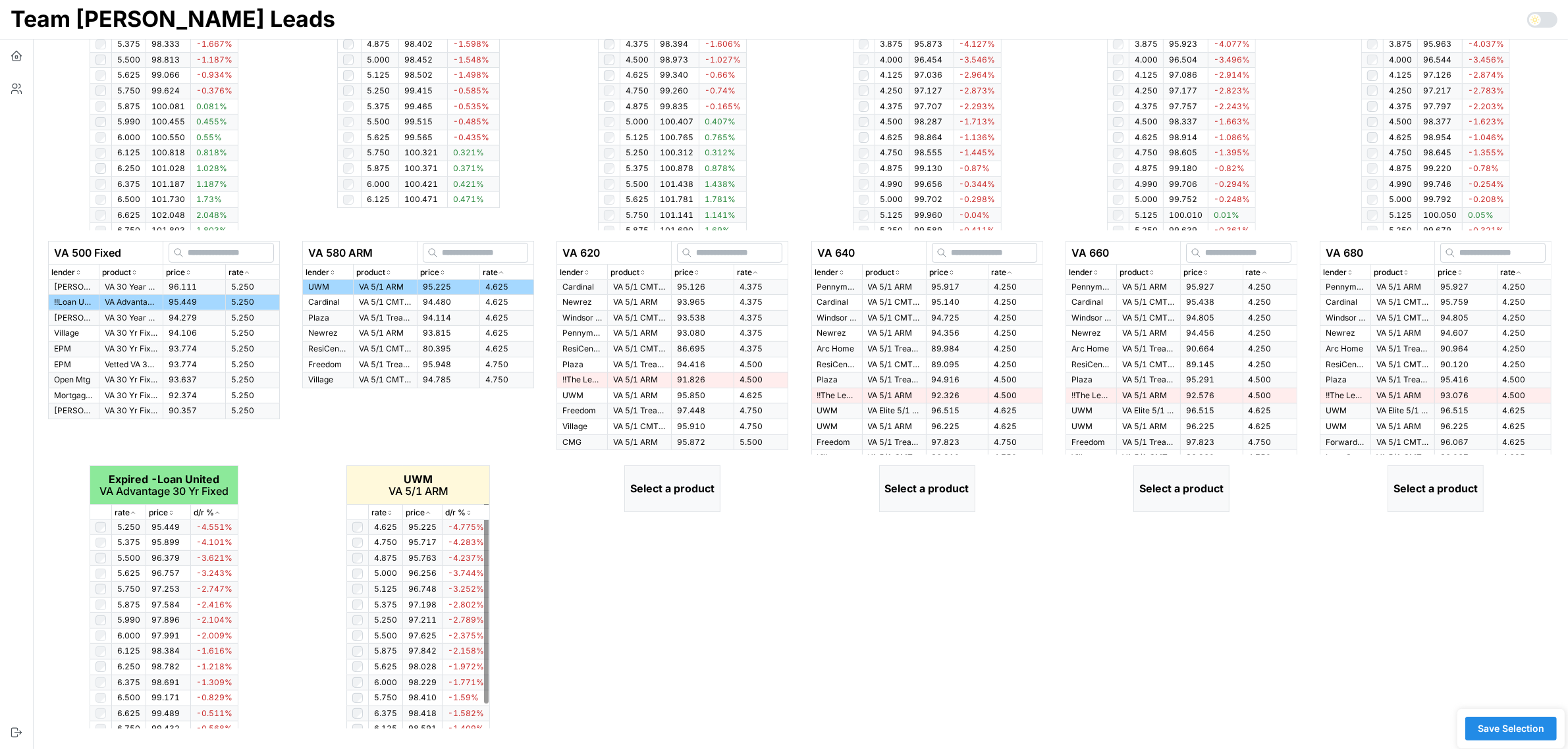
click at [389, 516] on icon "button" at bounding box center [389, 512] width 6 height 8
click at [391, 510] on icon "button" at bounding box center [389, 512] width 6 height 8
click at [758, 268] on icon "button" at bounding box center [755, 272] width 6 height 8
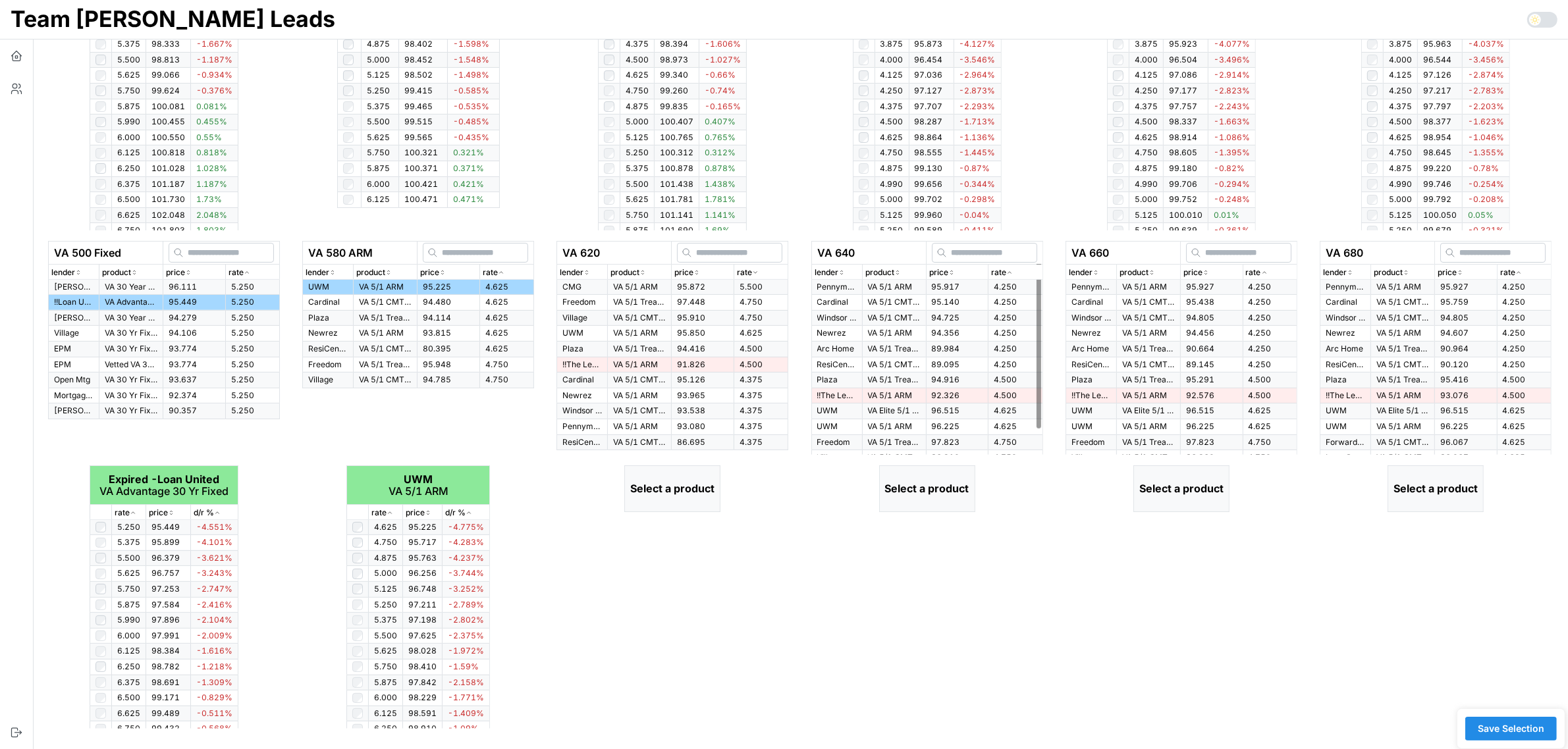
click at [758, 268] on icon "button" at bounding box center [755, 272] width 6 height 8
click at [625, 284] on p "VA 5/1 CMT ARM" at bounding box center [640, 288] width 53 height 11
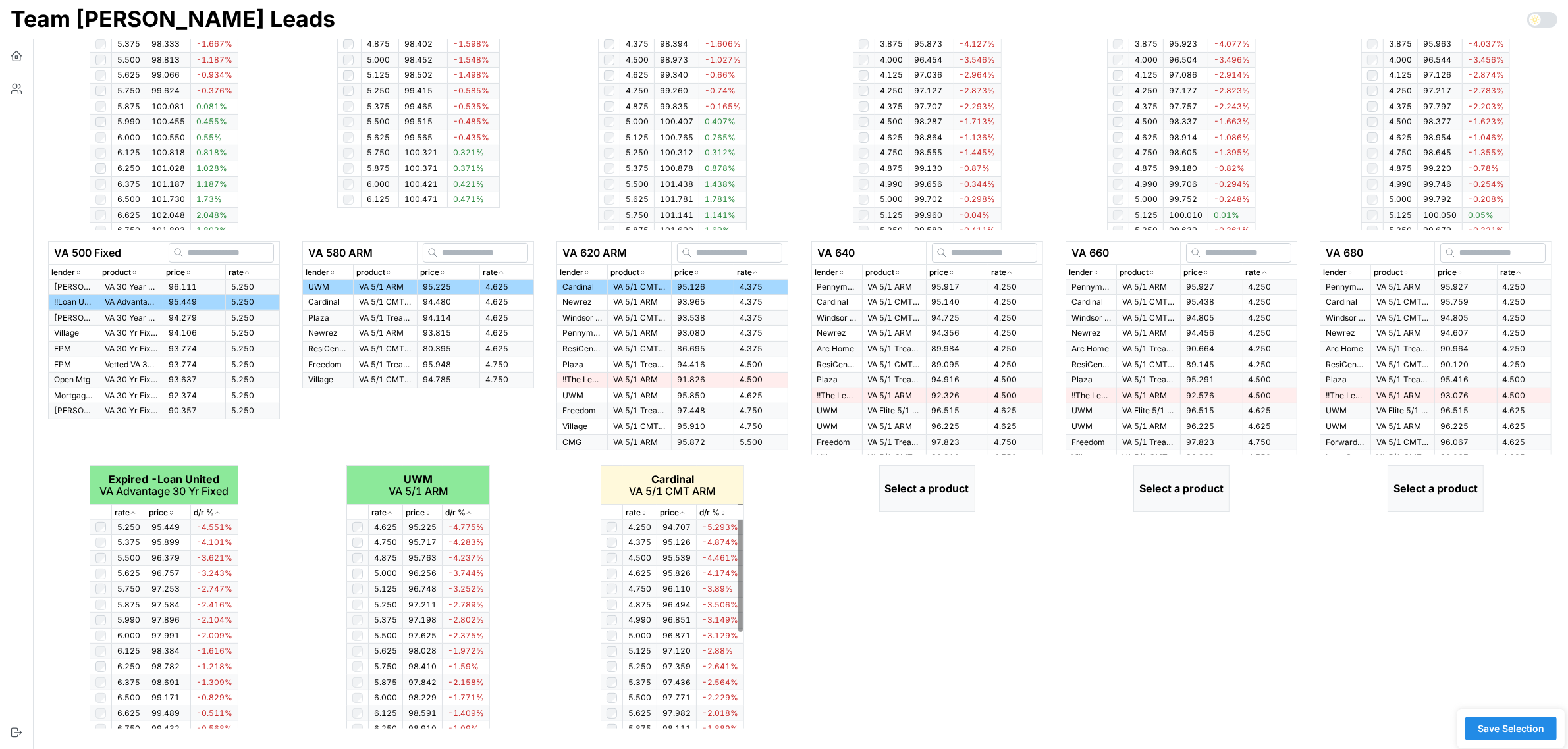
click at [645, 512] on icon "button" at bounding box center [643, 512] width 6 height 8
click at [645, 512] on icon "button" at bounding box center [644, 513] width 4 height 2
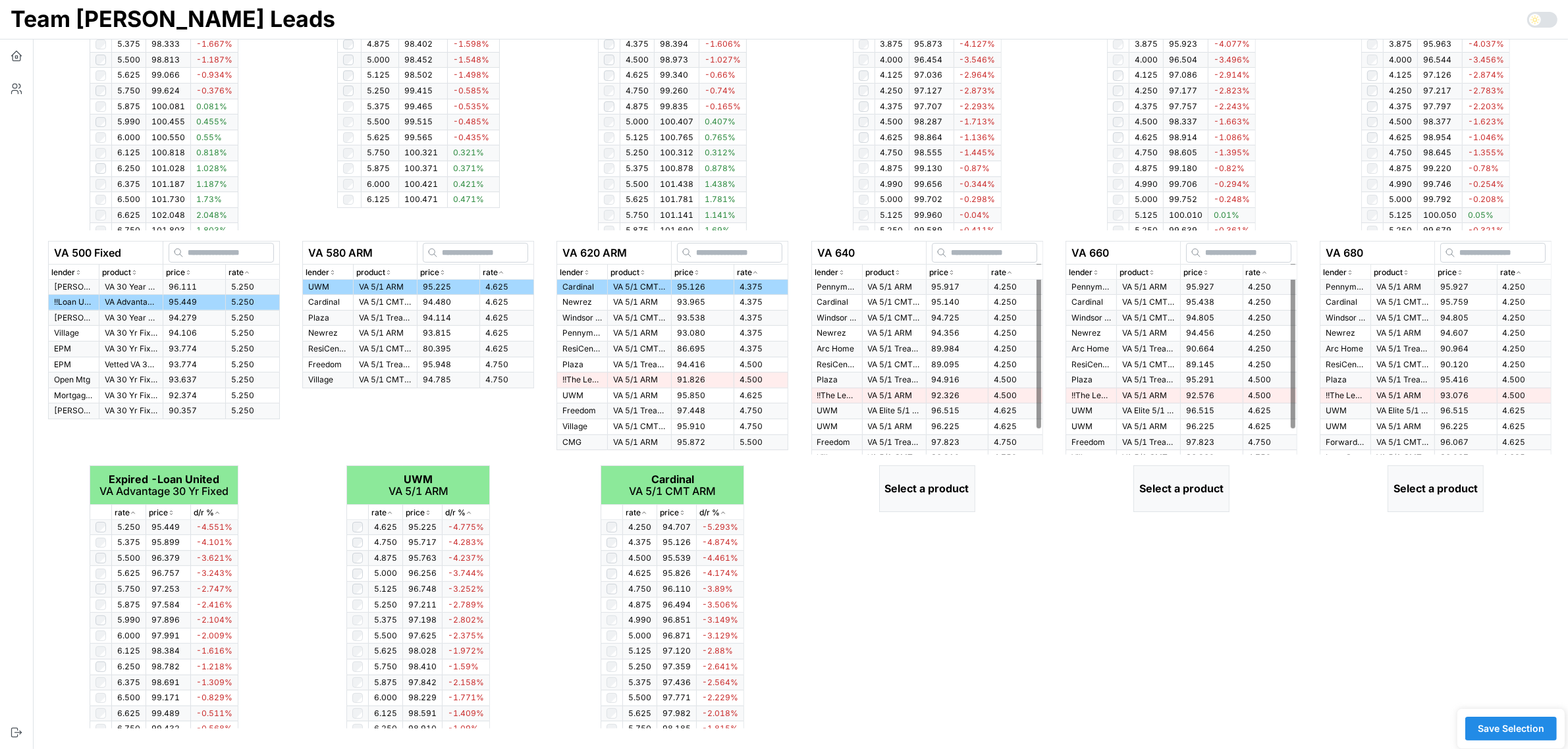
click at [1005, 267] on p "rate" at bounding box center [999, 272] width 15 height 12
click at [1005, 268] on p "rate" at bounding box center [999, 272] width 15 height 12
click at [892, 285] on p "VA 5/1 ARM" at bounding box center [894, 288] width 53 height 11
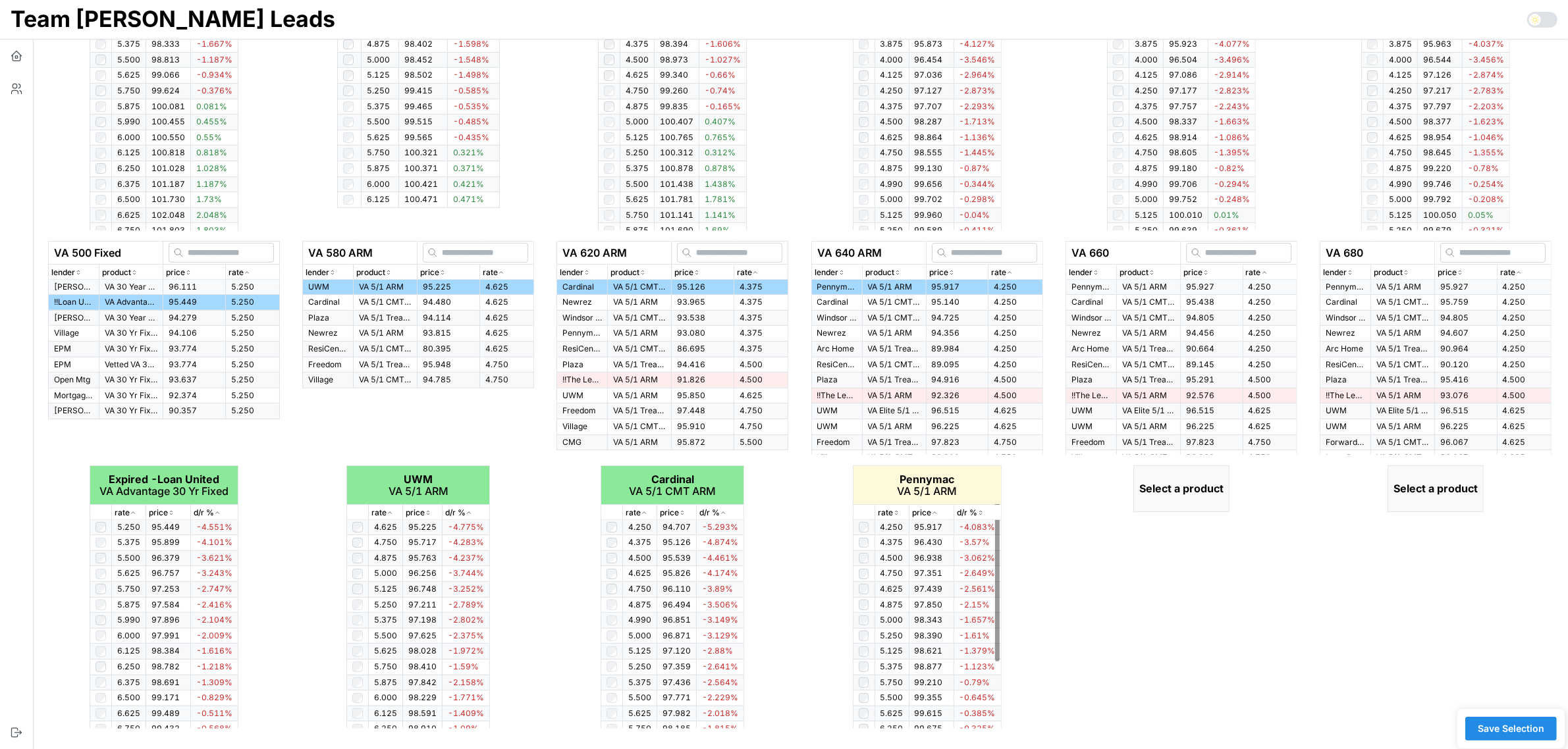
click at [897, 513] on icon "button" at bounding box center [896, 512] width 6 height 8
click at [897, 513] on icon "button" at bounding box center [896, 513] width 4 height 2
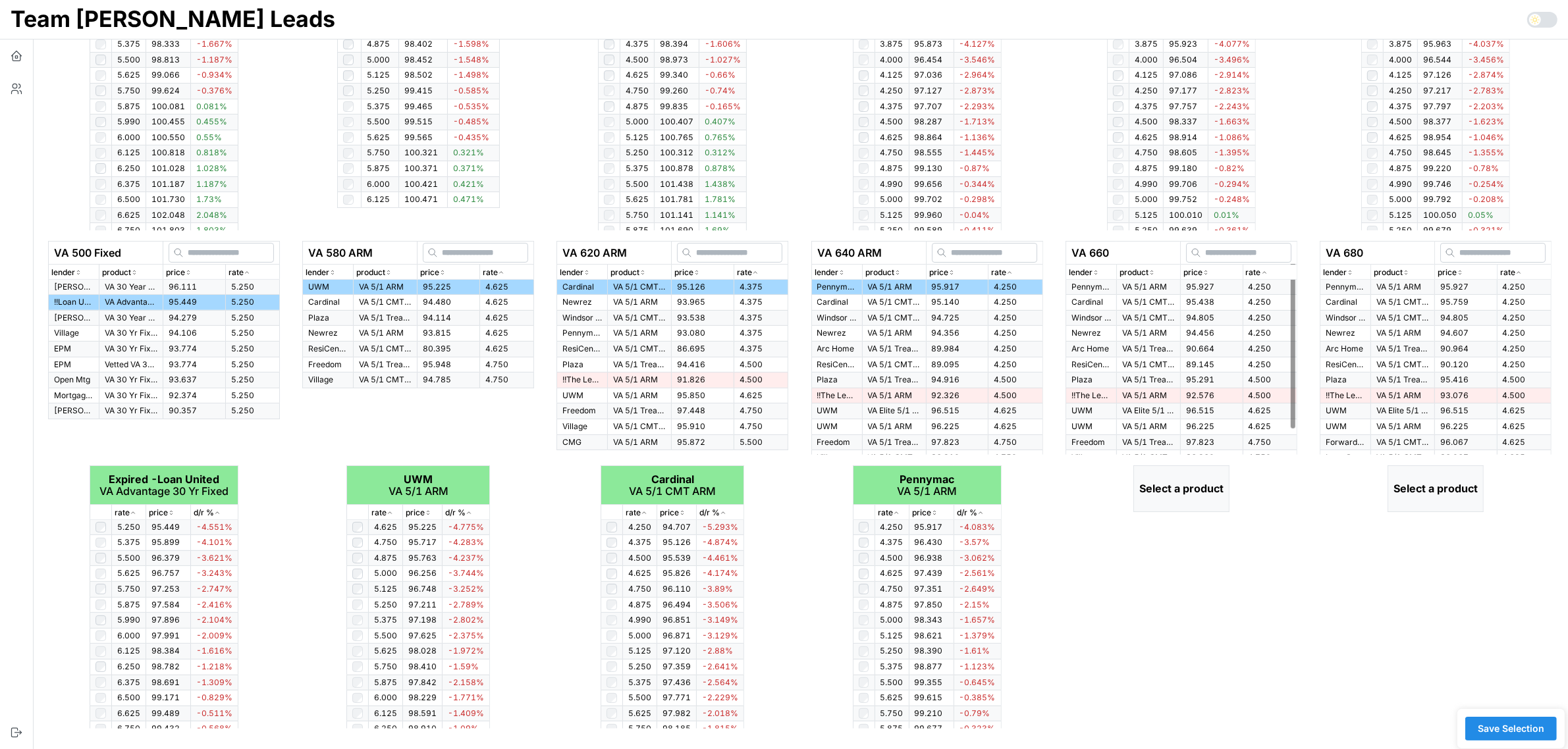
click at [1260, 277] on p "rate" at bounding box center [1253, 272] width 15 height 12
click at [1144, 293] on td "VA 5/1 ARM" at bounding box center [1148, 288] width 64 height 15
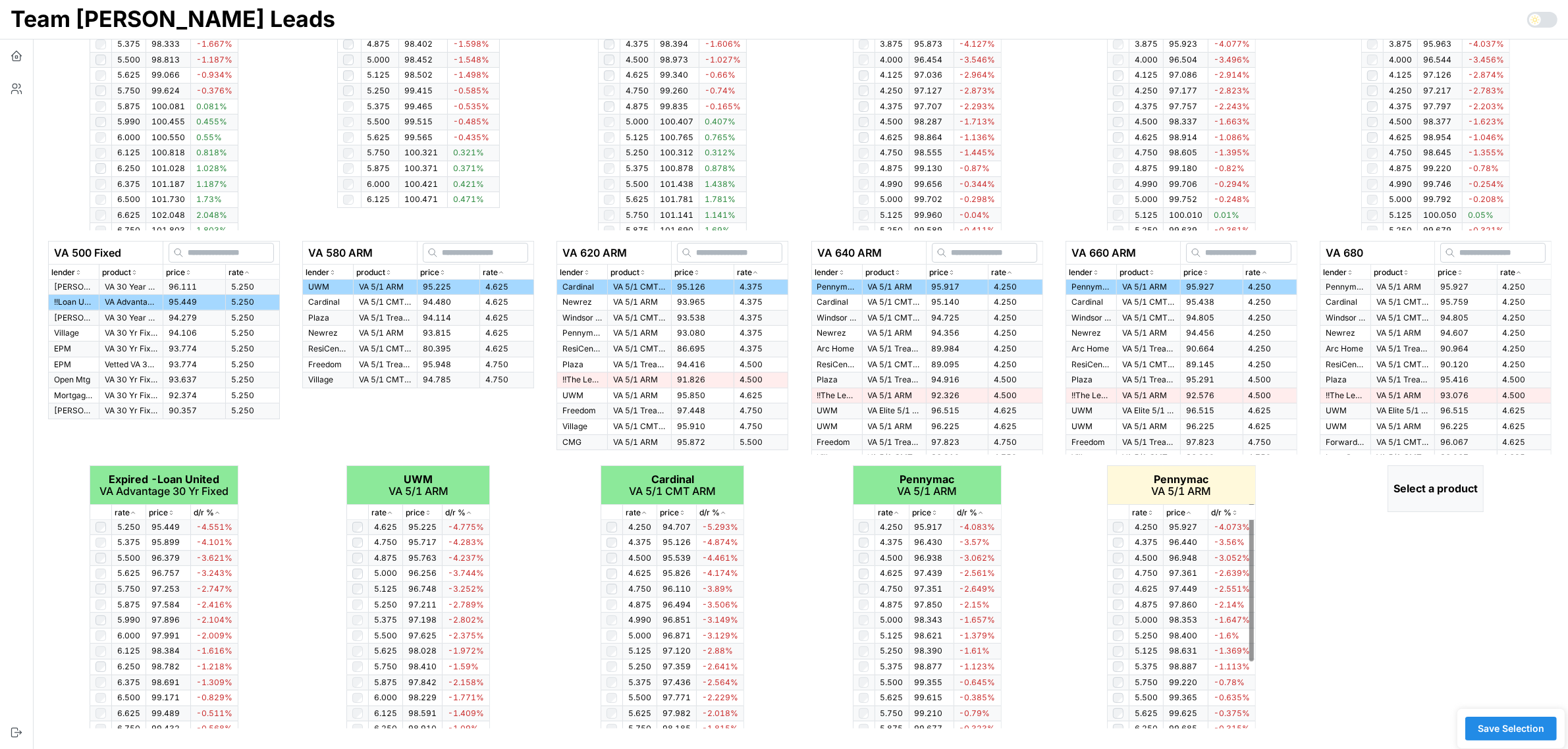
click at [1153, 511] on icon "button" at bounding box center [1150, 512] width 6 height 8
click at [1152, 512] on icon "button" at bounding box center [1150, 513] width 4 height 2
click at [1524, 273] on div "rate" at bounding box center [1524, 272] width 48 height 12
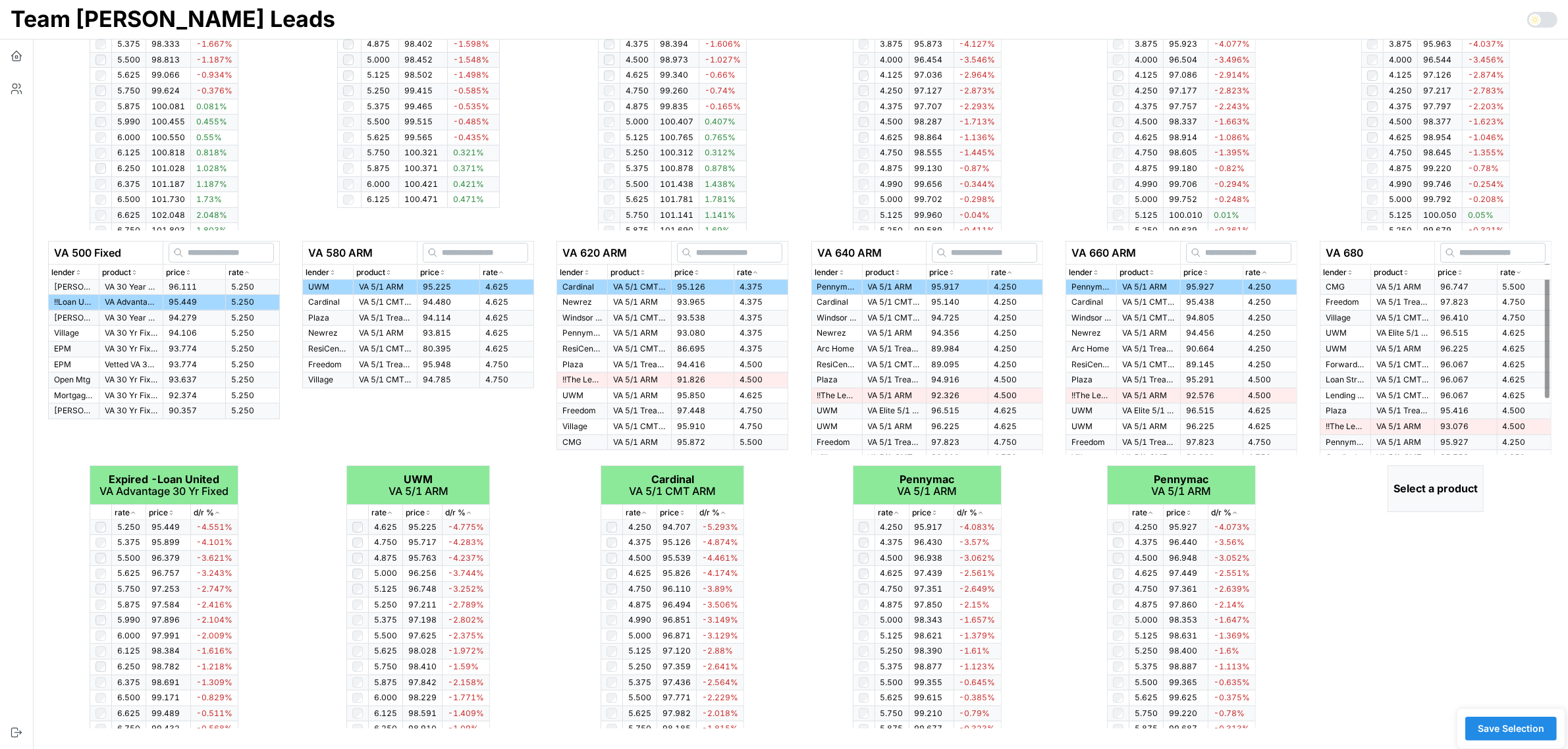
click at [1524, 273] on div "rate" at bounding box center [1524, 272] width 48 height 12
click at [1396, 291] on p "VA 5/1 ARM" at bounding box center [1403, 288] width 53 height 11
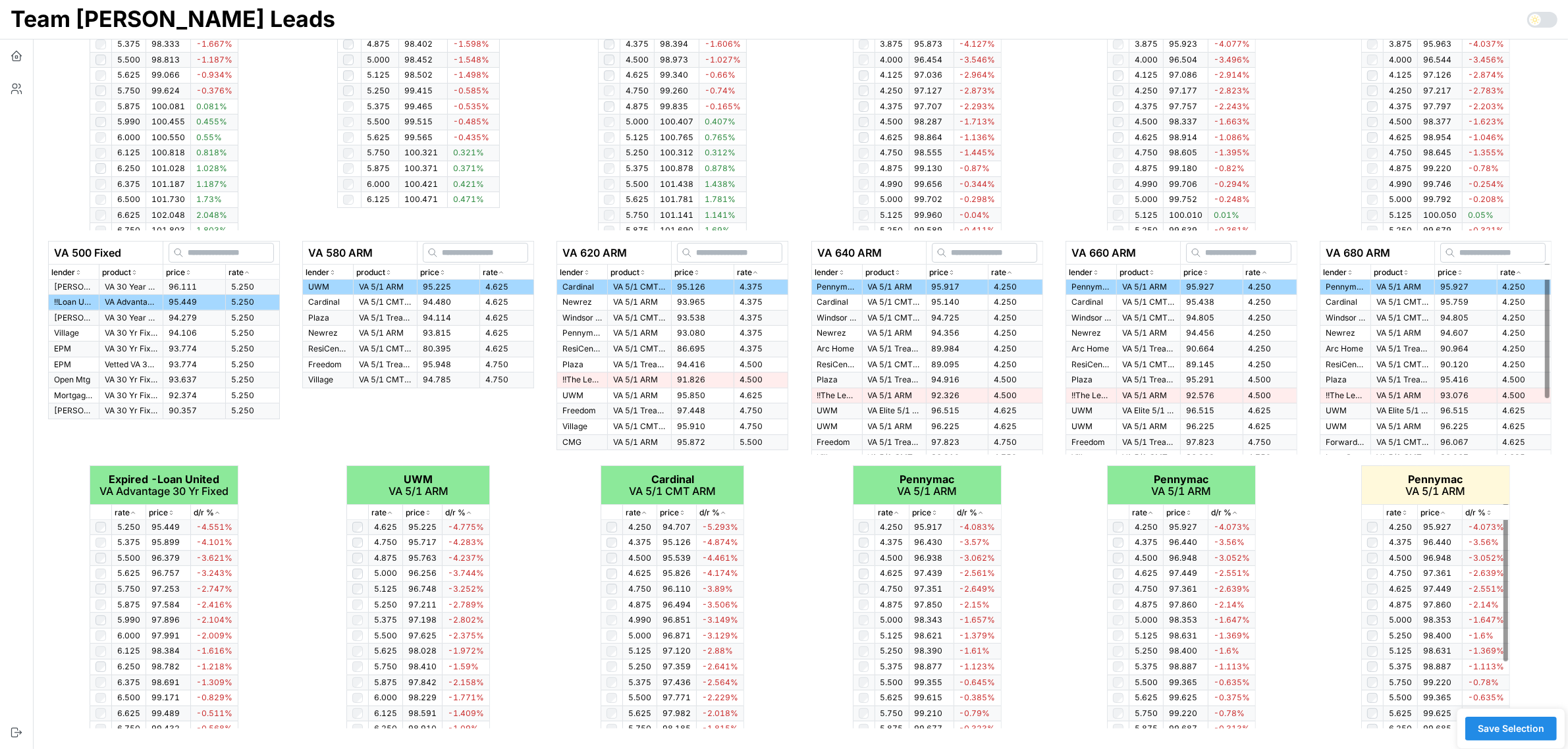
click at [1404, 513] on icon "button" at bounding box center [1405, 512] width 6 height 8
click at [1404, 513] on icon "button" at bounding box center [1405, 513] width 4 height 2
click at [1404, 513] on icon "button" at bounding box center [1405, 512] width 6 height 8
click at [1522, 732] on span "Save Selection" at bounding box center [1511, 729] width 67 height 22
click at [1523, 732] on span "Save Selection" at bounding box center [1511, 729] width 67 height 22
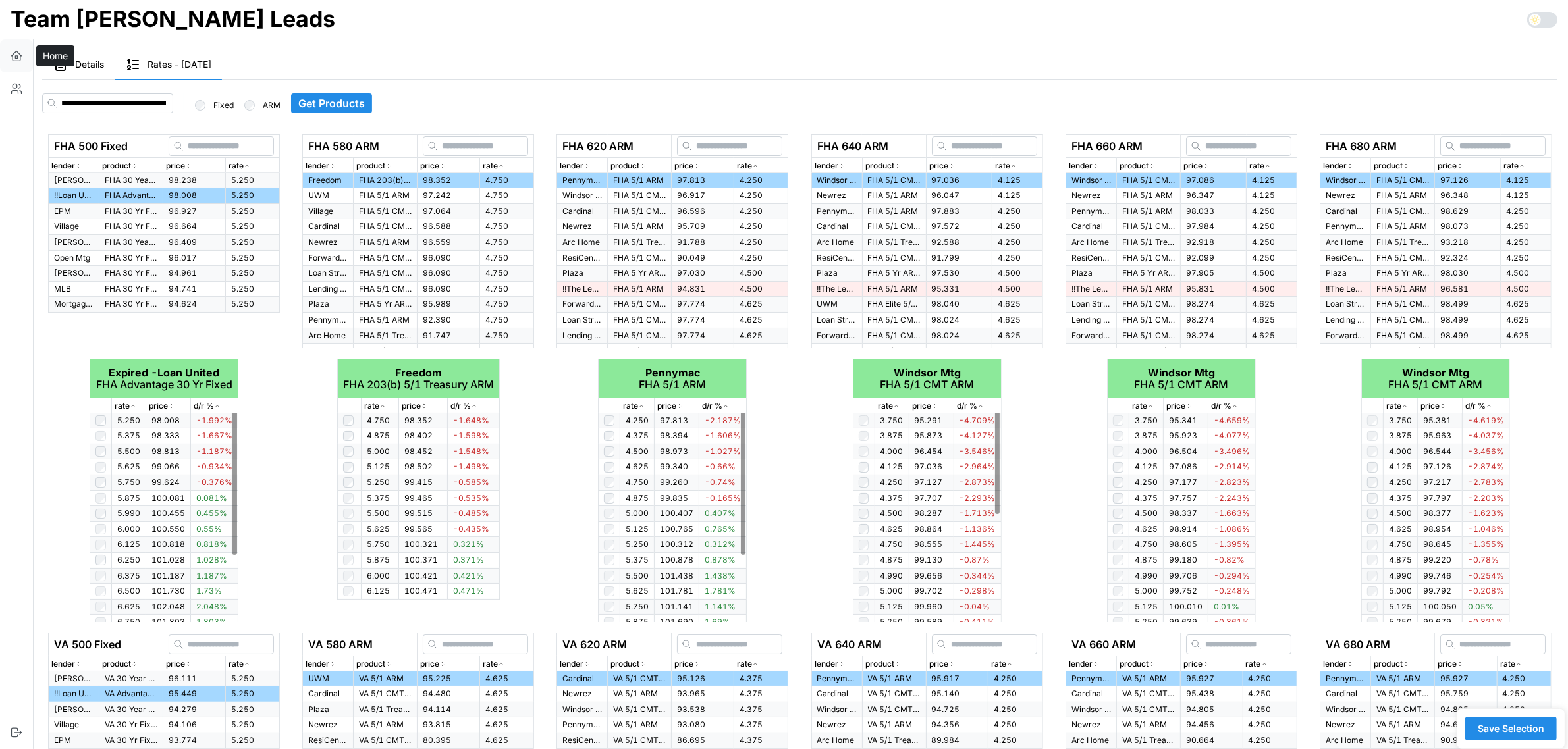
click at [15, 57] on icon "button" at bounding box center [17, 56] width 13 height 13
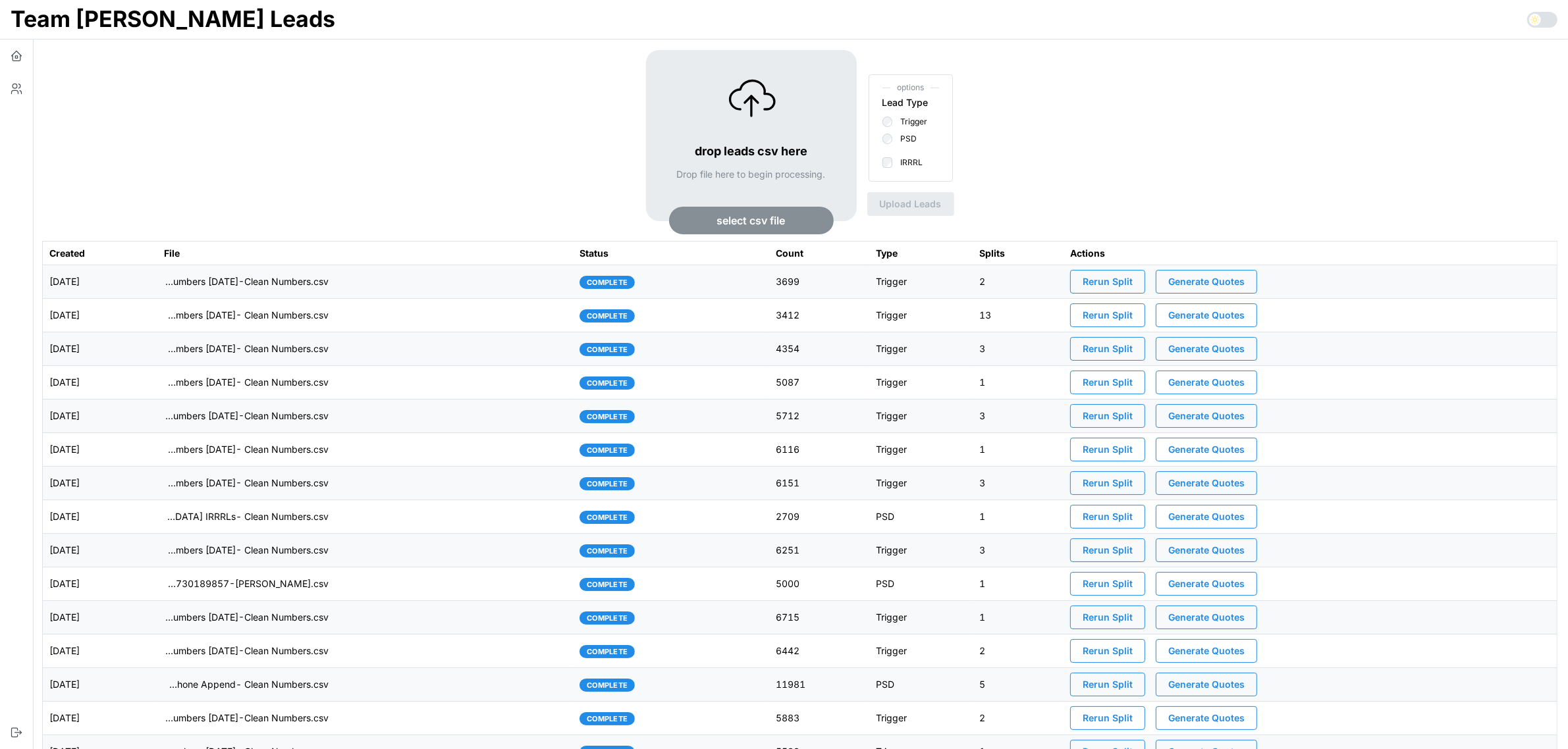
click at [1245, 288] on span "Generate Quotes" at bounding box center [1207, 282] width 76 height 22
click at [24, 85] on button "button" at bounding box center [16, 88] width 32 height 32
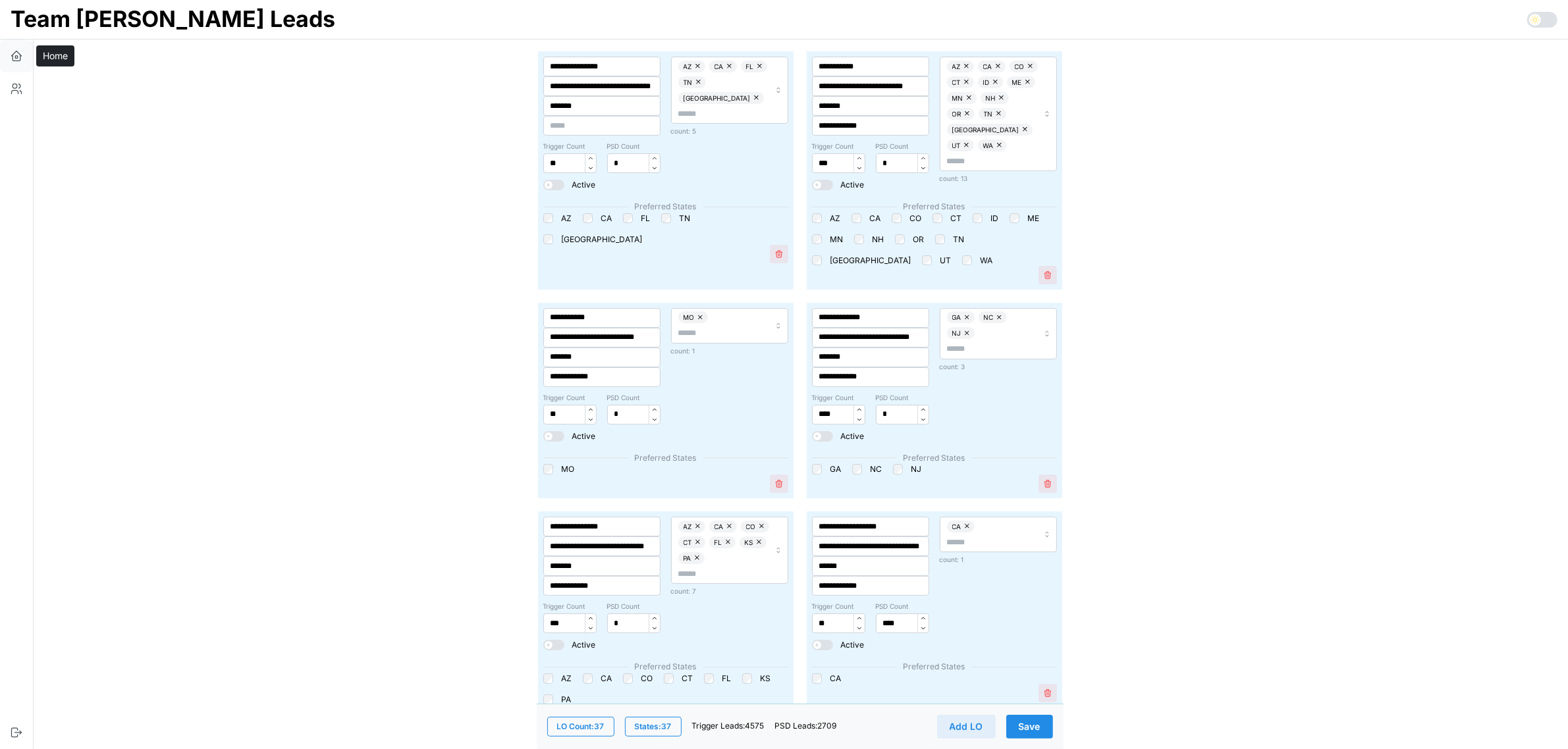
click at [24, 58] on button "button" at bounding box center [16, 56] width 32 height 32
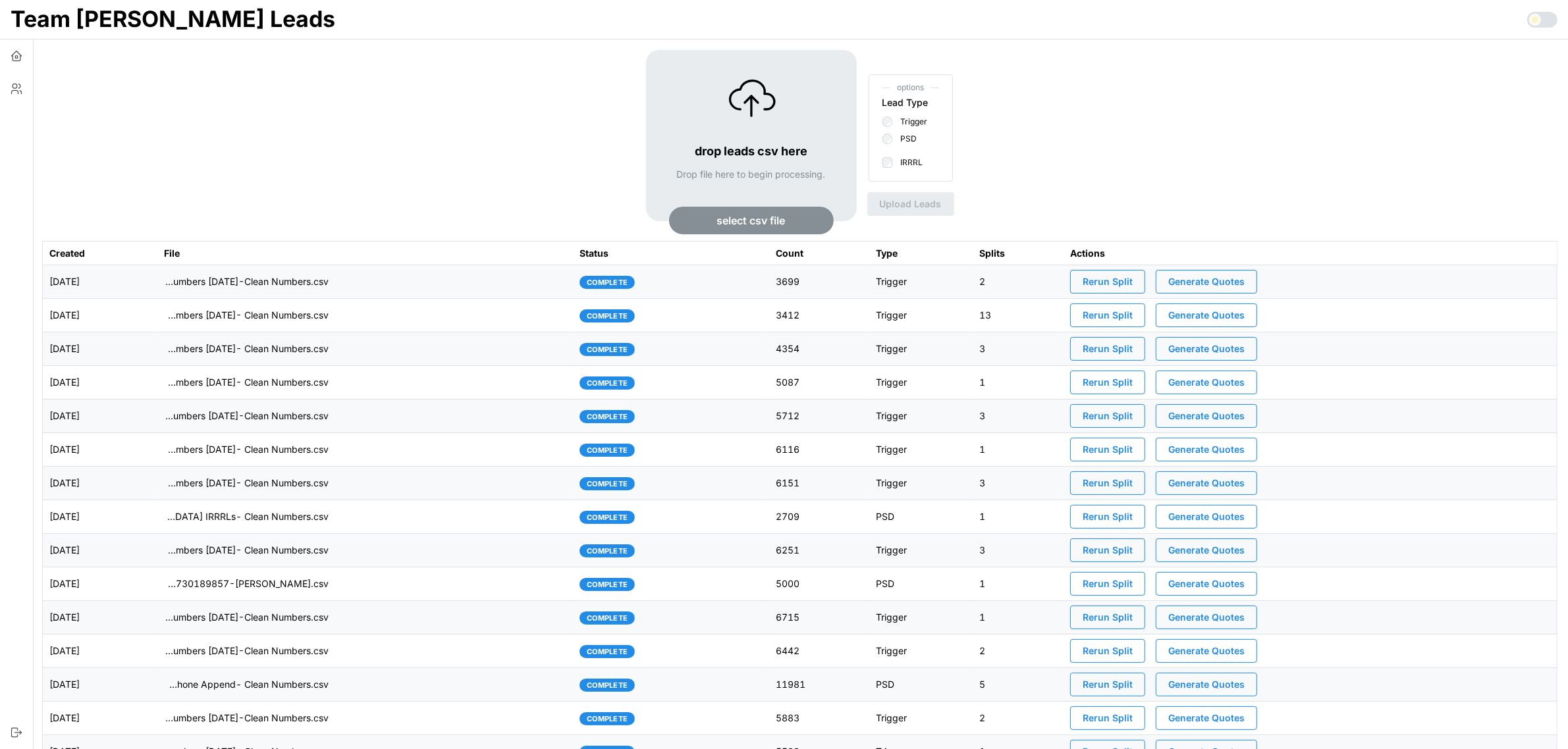
click at [446, 287] on td "imports/[PERSON_NAME]/1756817211366-TU Master List With Numbers [DATE]-Clean Nu…" at bounding box center [366, 282] width 416 height 33
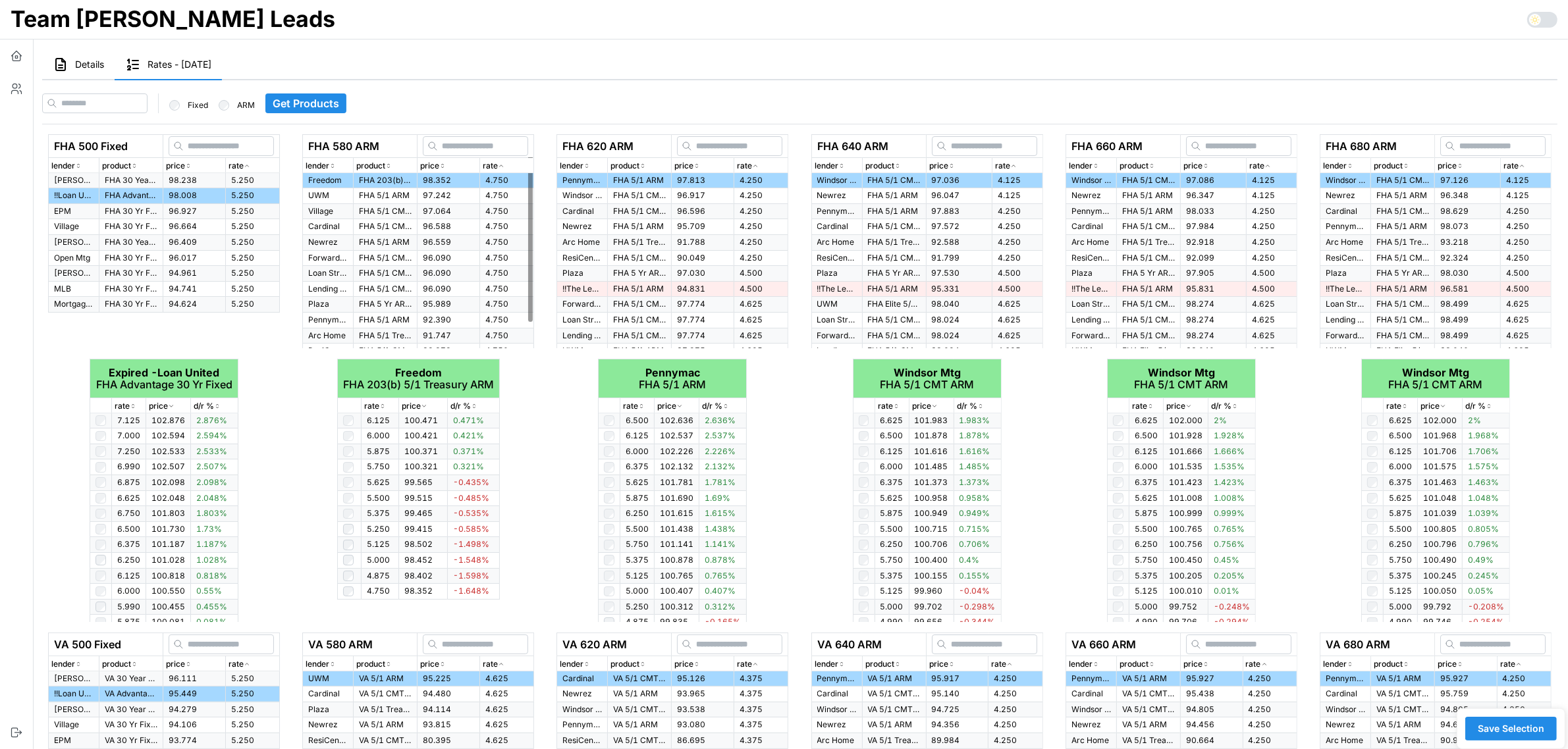
click at [84, 66] on span "Details" at bounding box center [89, 65] width 29 height 9
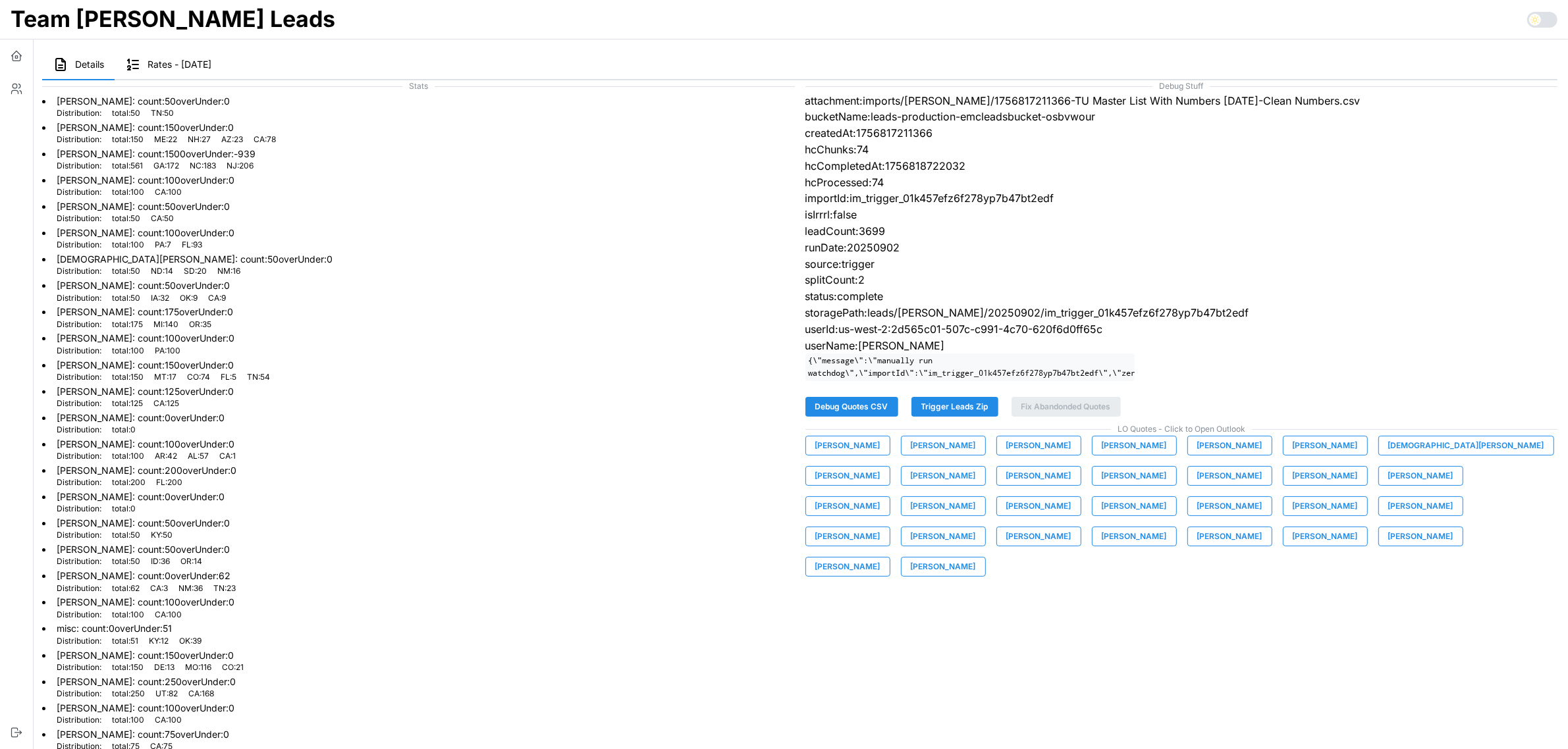
click at [1329, 455] on span "[PERSON_NAME]" at bounding box center [1326, 446] width 65 height 19
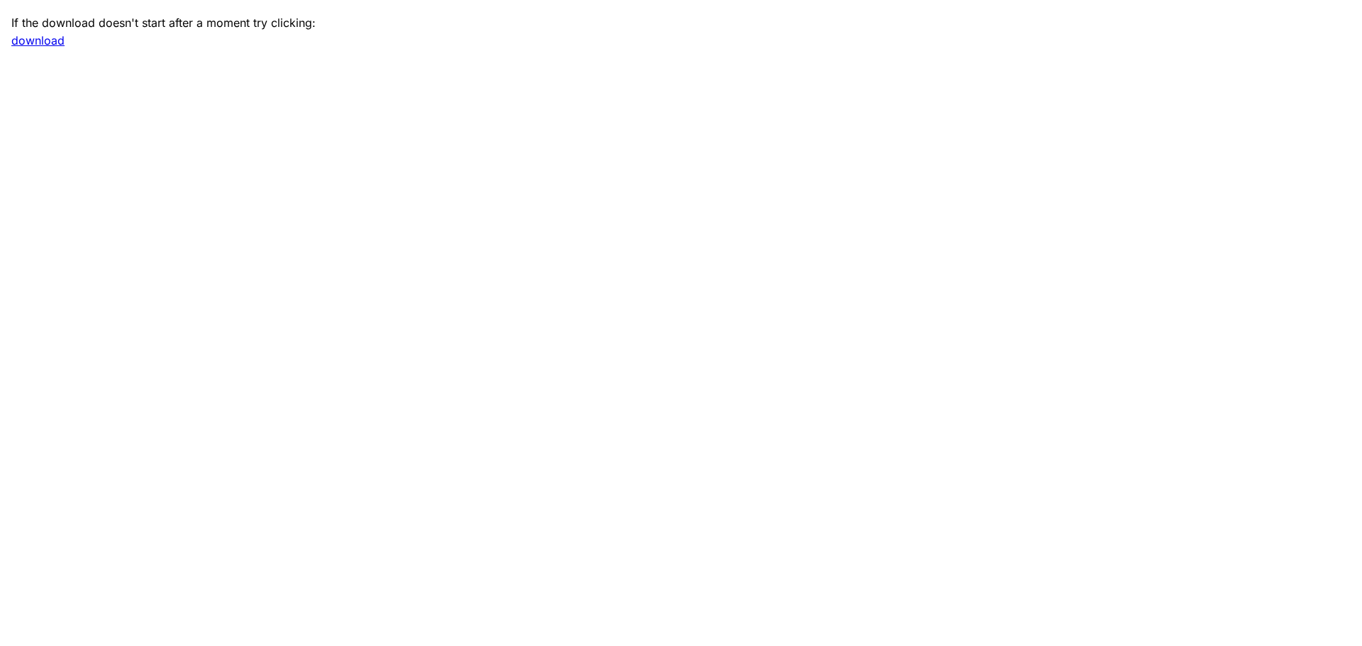
click at [43, 40] on link "download" at bounding box center [37, 40] width 53 height 14
click at [82, 368] on main "If the download doesn't start after a moment try clicking: download" at bounding box center [851, 403] width 1703 height 807
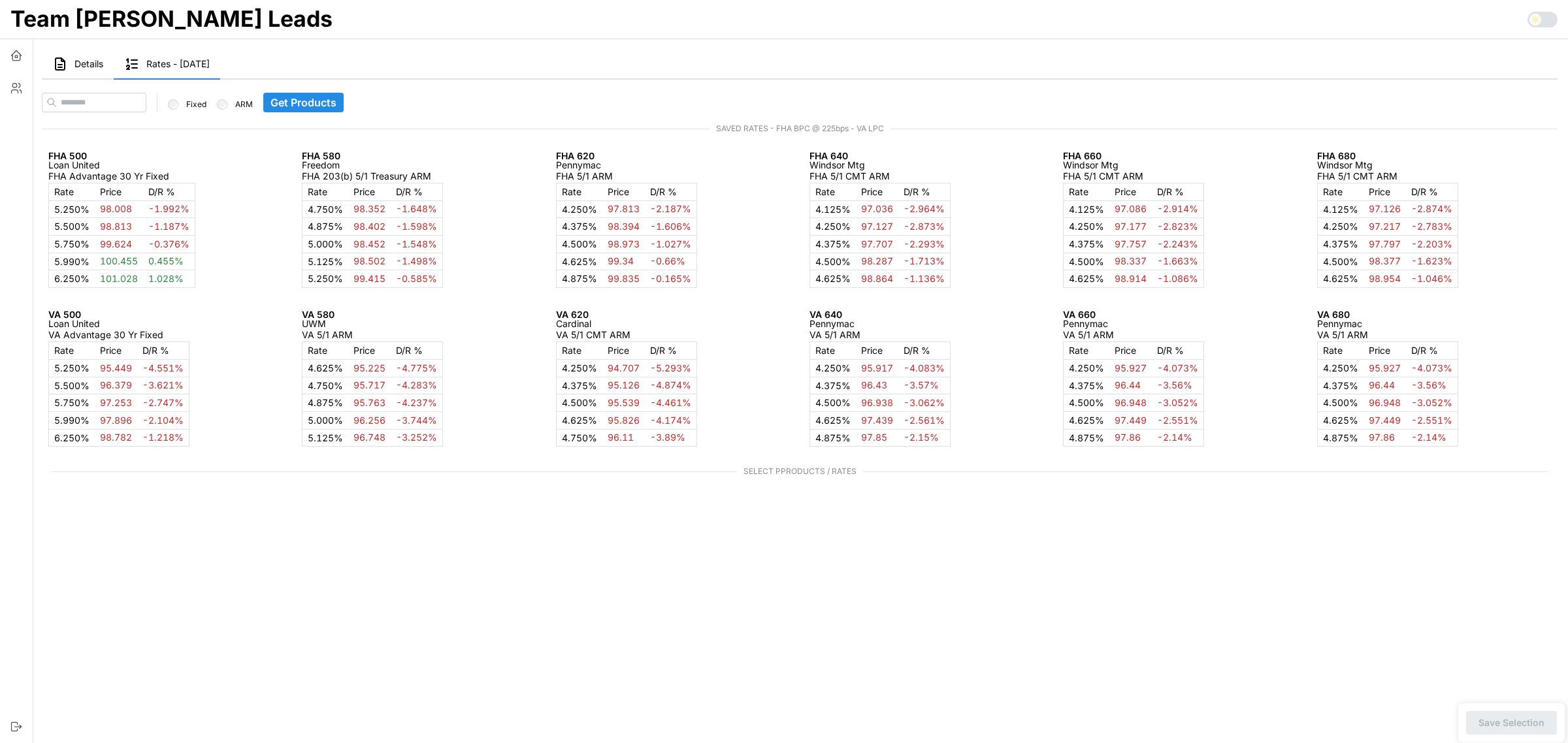
click at [85, 60] on span "Details" at bounding box center [88, 64] width 29 height 9
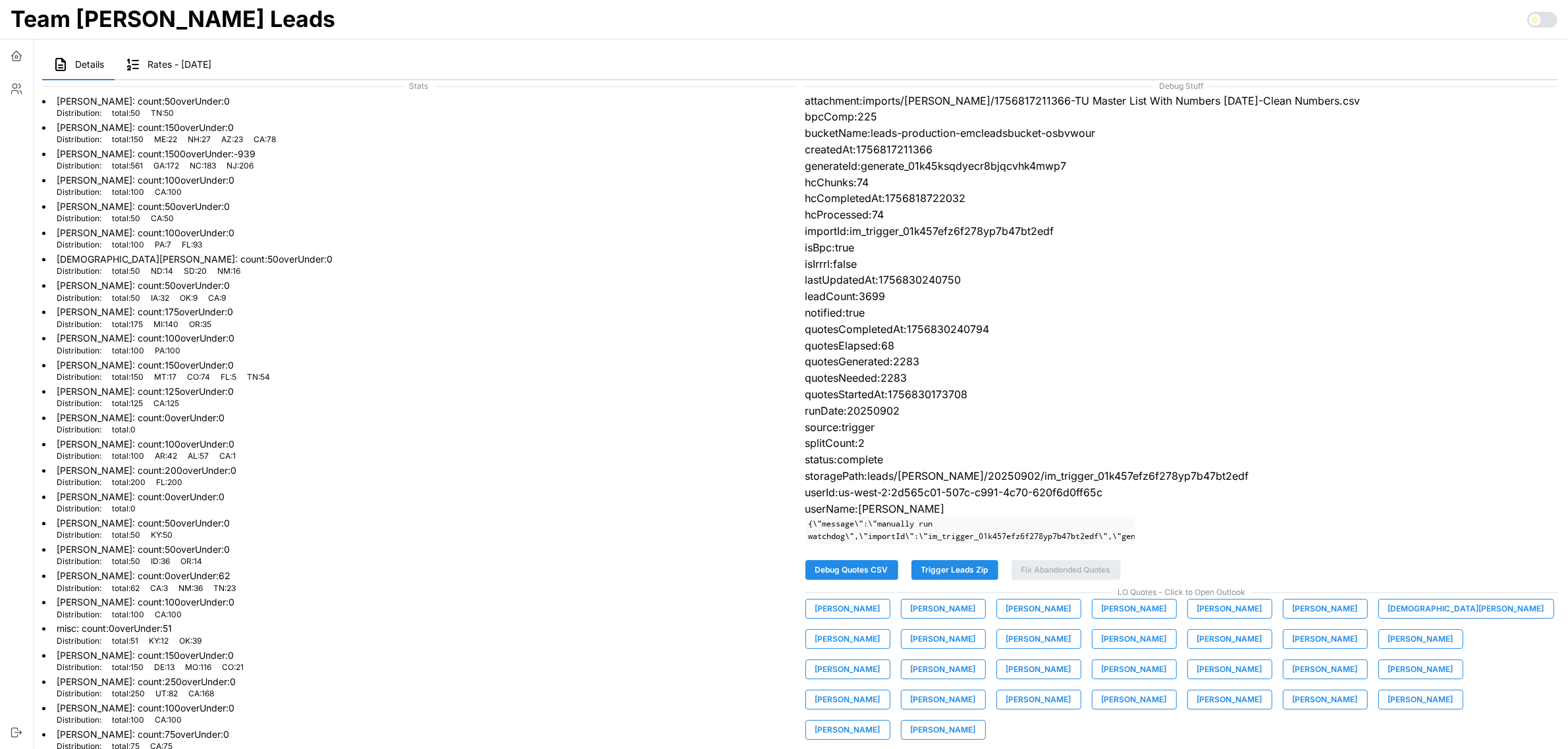
click at [851, 618] on span "[PERSON_NAME]" at bounding box center [848, 609] width 65 height 19
click at [930, 613] on span "[PERSON_NAME]" at bounding box center [943, 609] width 65 height 19
click at [1044, 618] on span "[PERSON_NAME]" at bounding box center [1039, 609] width 65 height 19
click at [1153, 619] on button "[PERSON_NAME]" at bounding box center [1134, 609] width 85 height 19
click at [1223, 618] on span "[PERSON_NAME]" at bounding box center [1230, 609] width 65 height 19
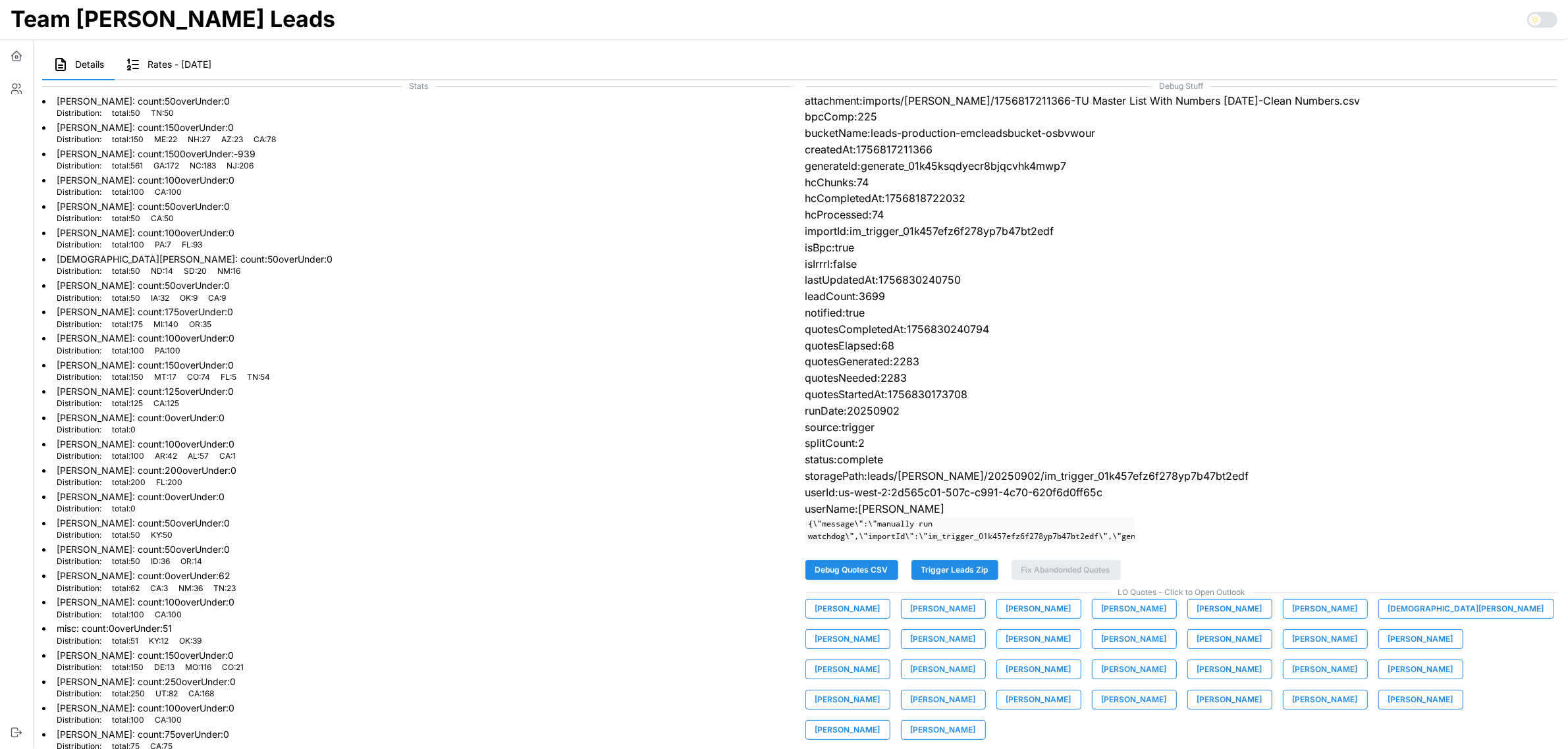
click at [1332, 618] on span "[PERSON_NAME]" at bounding box center [1326, 609] width 65 height 19
click at [1401, 618] on span "[DEMOGRAPHIC_DATA][PERSON_NAME]" at bounding box center [1467, 609] width 156 height 19
click at [881, 630] on span "[PERSON_NAME]" at bounding box center [848, 639] width 65 height 19
click at [911, 649] on span "[PERSON_NAME]" at bounding box center [943, 639] width 65 height 19
click at [1006, 649] on span "[PERSON_NAME]" at bounding box center [1039, 639] width 65 height 19
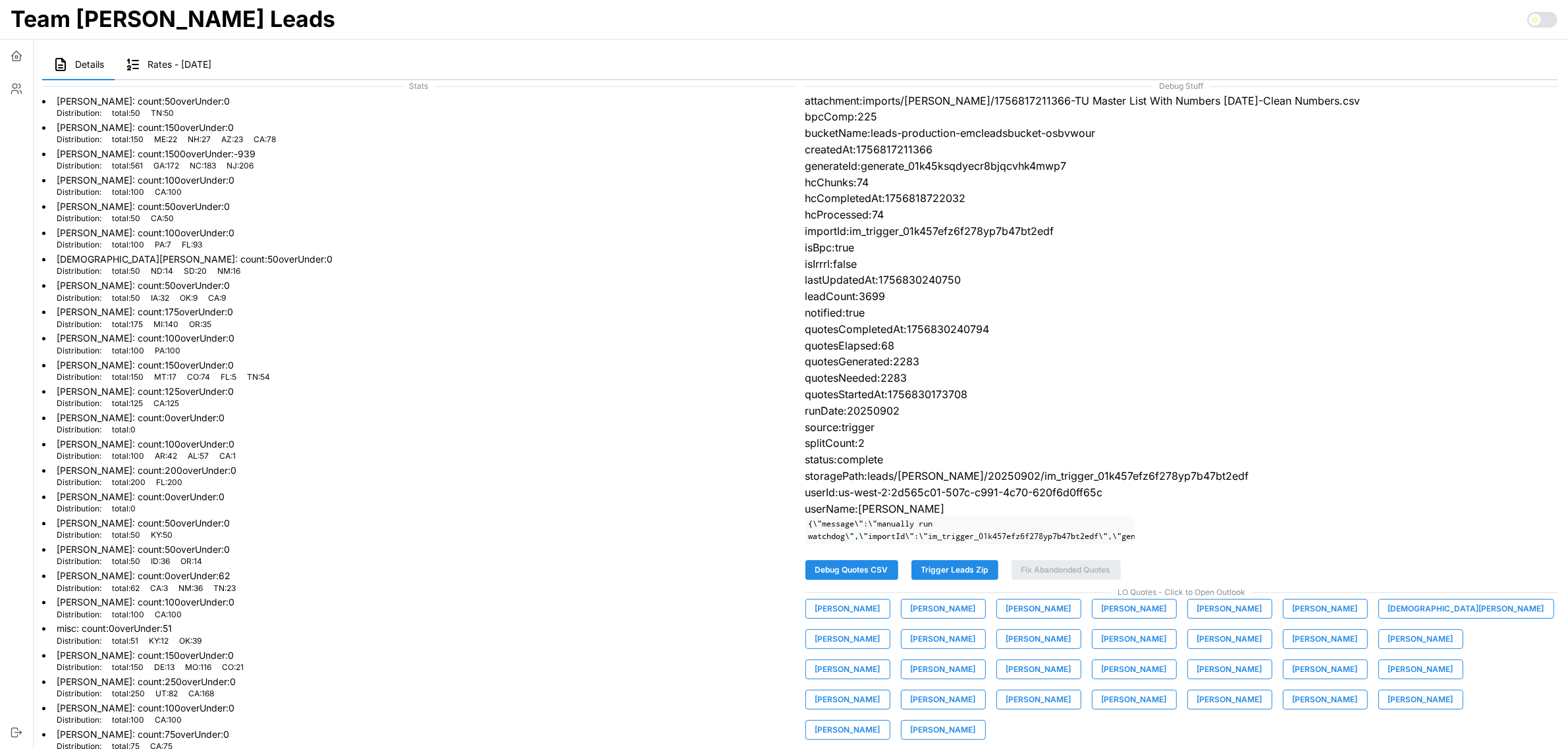
click at [1102, 649] on span "[PERSON_NAME]" at bounding box center [1134, 639] width 65 height 19
click at [1198, 649] on span "[PERSON_NAME]" at bounding box center [1230, 639] width 65 height 19
click at [1293, 643] on span "[PERSON_NAME]" at bounding box center [1326, 639] width 65 height 19
click at [1389, 649] on span "[PERSON_NAME]" at bounding box center [1421, 639] width 65 height 19
click at [1379, 650] on button "[PERSON_NAME]" at bounding box center [1421, 639] width 85 height 19
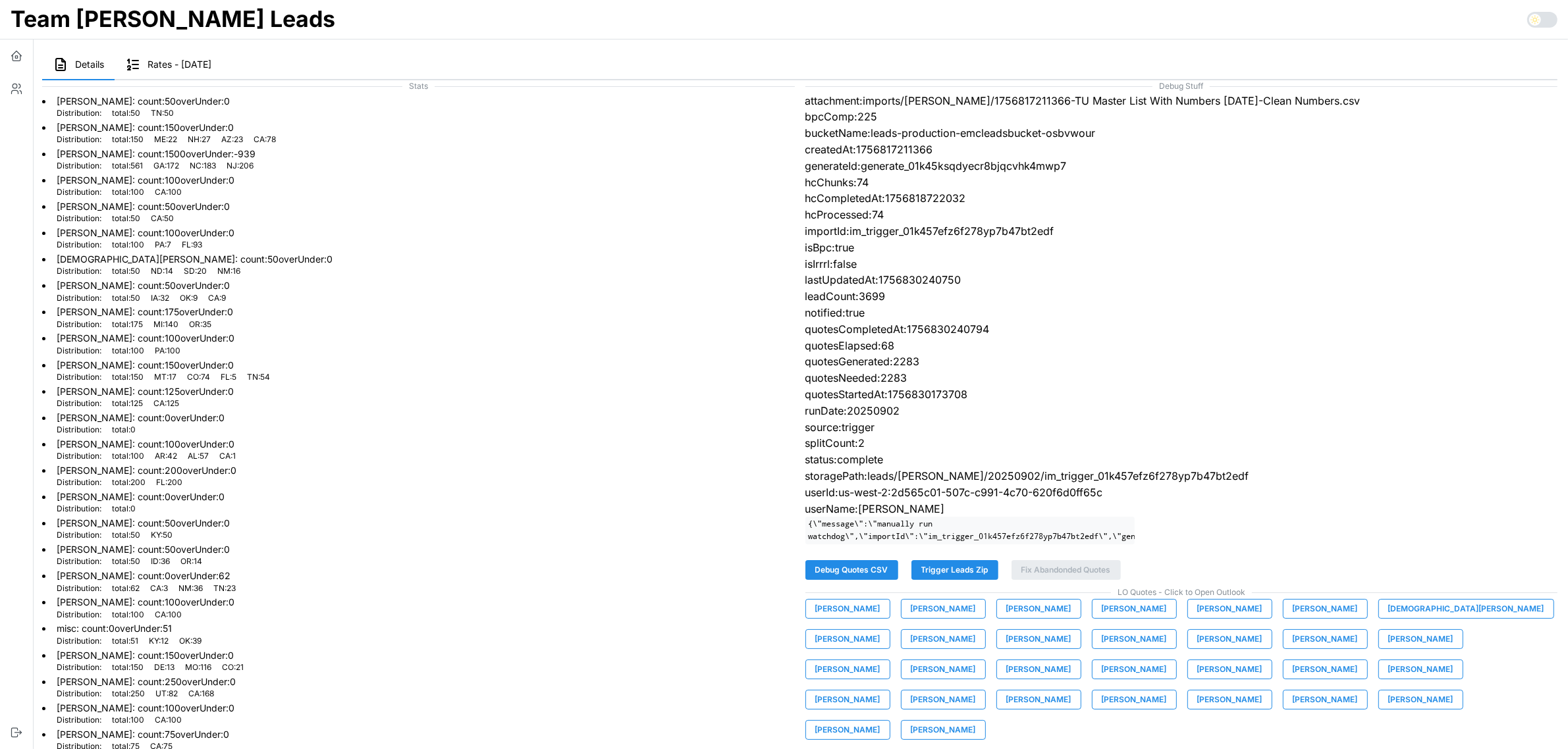
click at [881, 661] on span "[PERSON_NAME]" at bounding box center [848, 670] width 65 height 19
click at [976, 661] on span "[PERSON_NAME]" at bounding box center [943, 670] width 65 height 19
click at [1071, 661] on span "[PERSON_NAME]" at bounding box center [1039, 670] width 65 height 19
click at [1102, 678] on span "[PERSON_NAME]" at bounding box center [1134, 670] width 65 height 19
click at [1198, 678] on span "[PERSON_NAME]" at bounding box center [1230, 670] width 65 height 19
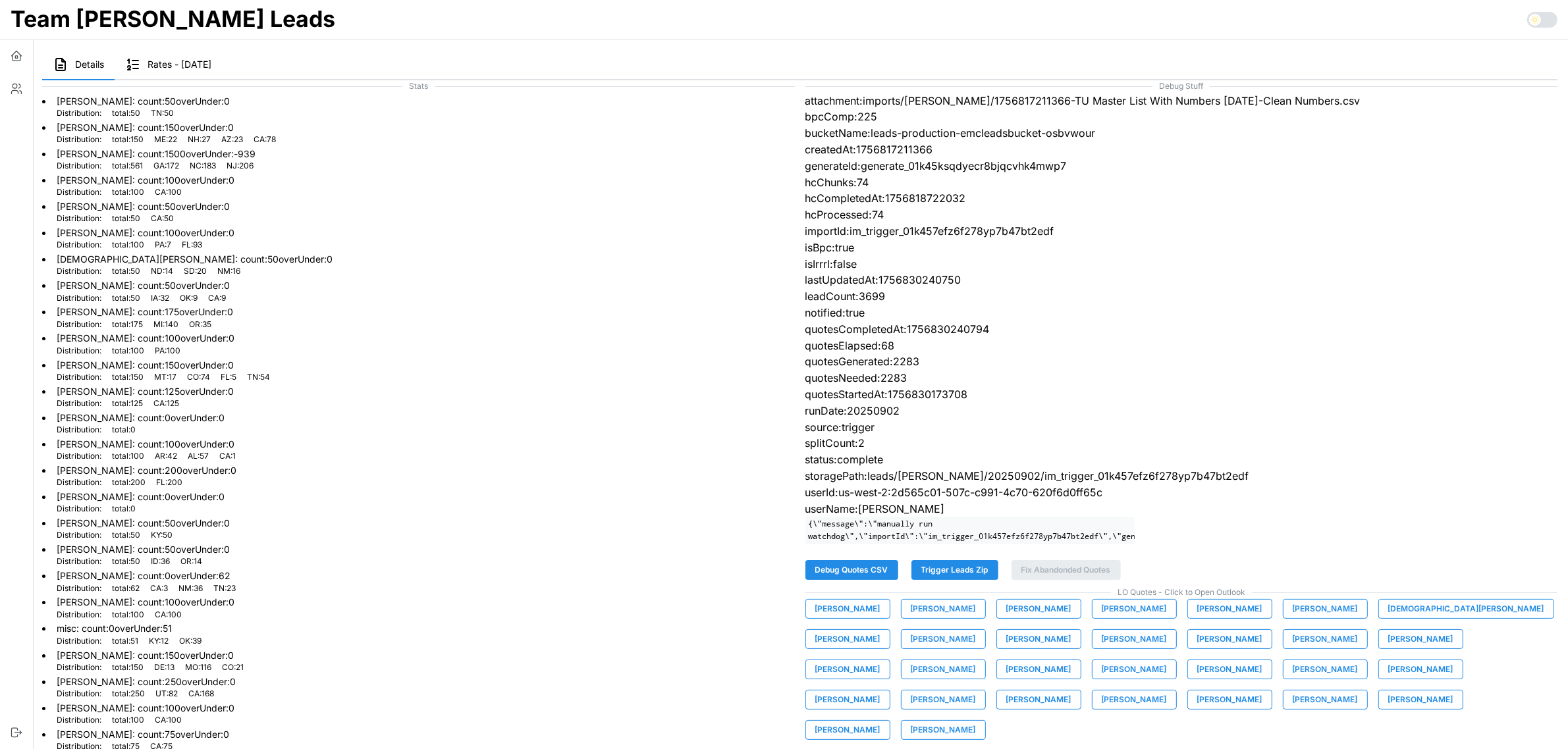
click at [1293, 678] on span "[PERSON_NAME]" at bounding box center [1326, 670] width 65 height 19
click at [1389, 678] on span "[PERSON_NAME]" at bounding box center [1421, 670] width 65 height 19
click at [881, 691] on span "[PERSON_NAME]" at bounding box center [848, 700] width 65 height 19
click at [976, 691] on span "[PERSON_NAME]" at bounding box center [943, 700] width 65 height 19
click at [1071, 691] on span "[PERSON_NAME]" at bounding box center [1039, 700] width 65 height 19
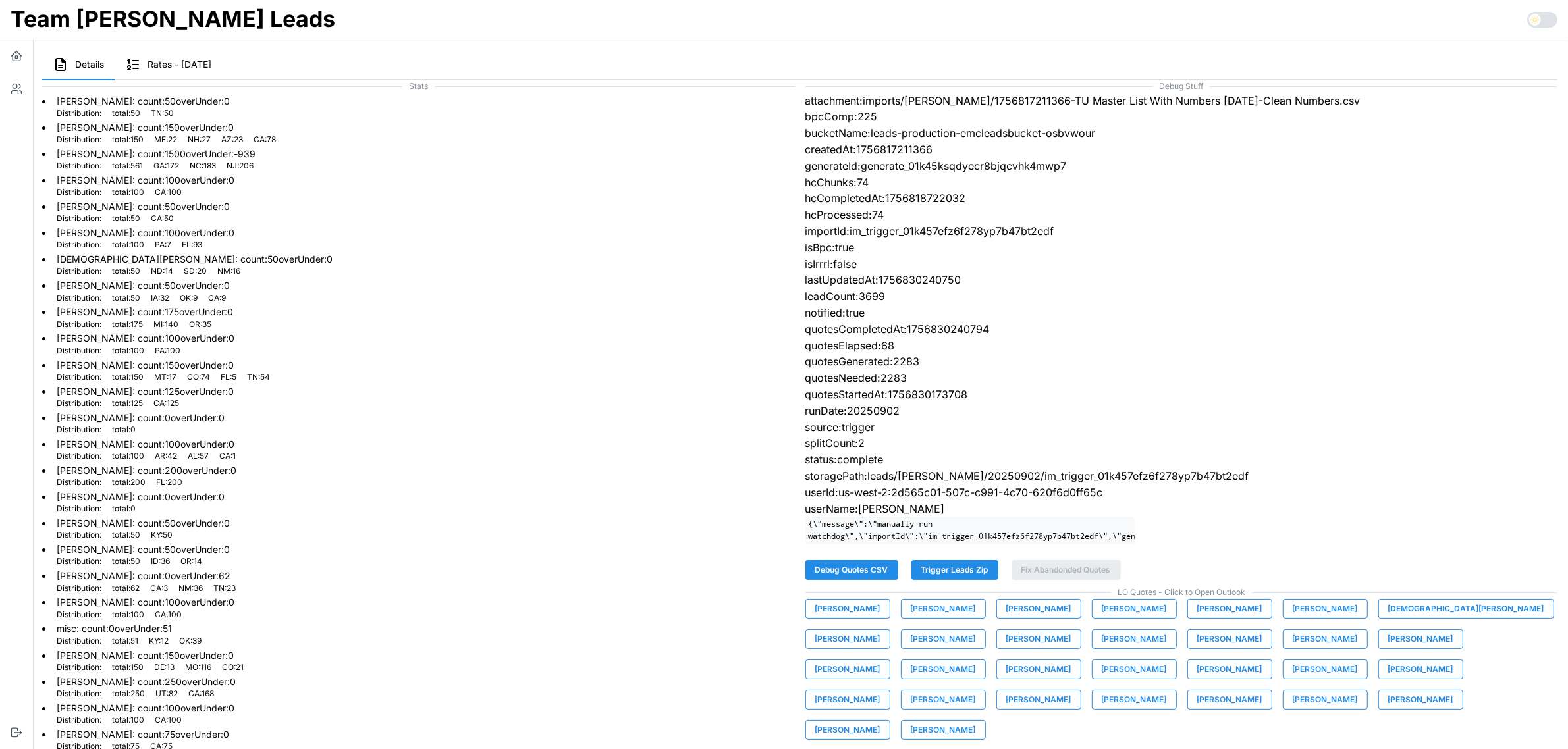
click at [1167, 691] on span "[PERSON_NAME]" at bounding box center [1134, 700] width 65 height 19
click at [1198, 709] on span "[PERSON_NAME]" at bounding box center [1230, 700] width 65 height 19
click at [1293, 703] on span "[PERSON_NAME]" at bounding box center [1326, 700] width 65 height 19
click at [881, 721] on span "[PERSON_NAME]" at bounding box center [848, 730] width 65 height 19
click at [976, 721] on span "[PERSON_NAME]" at bounding box center [943, 730] width 65 height 19
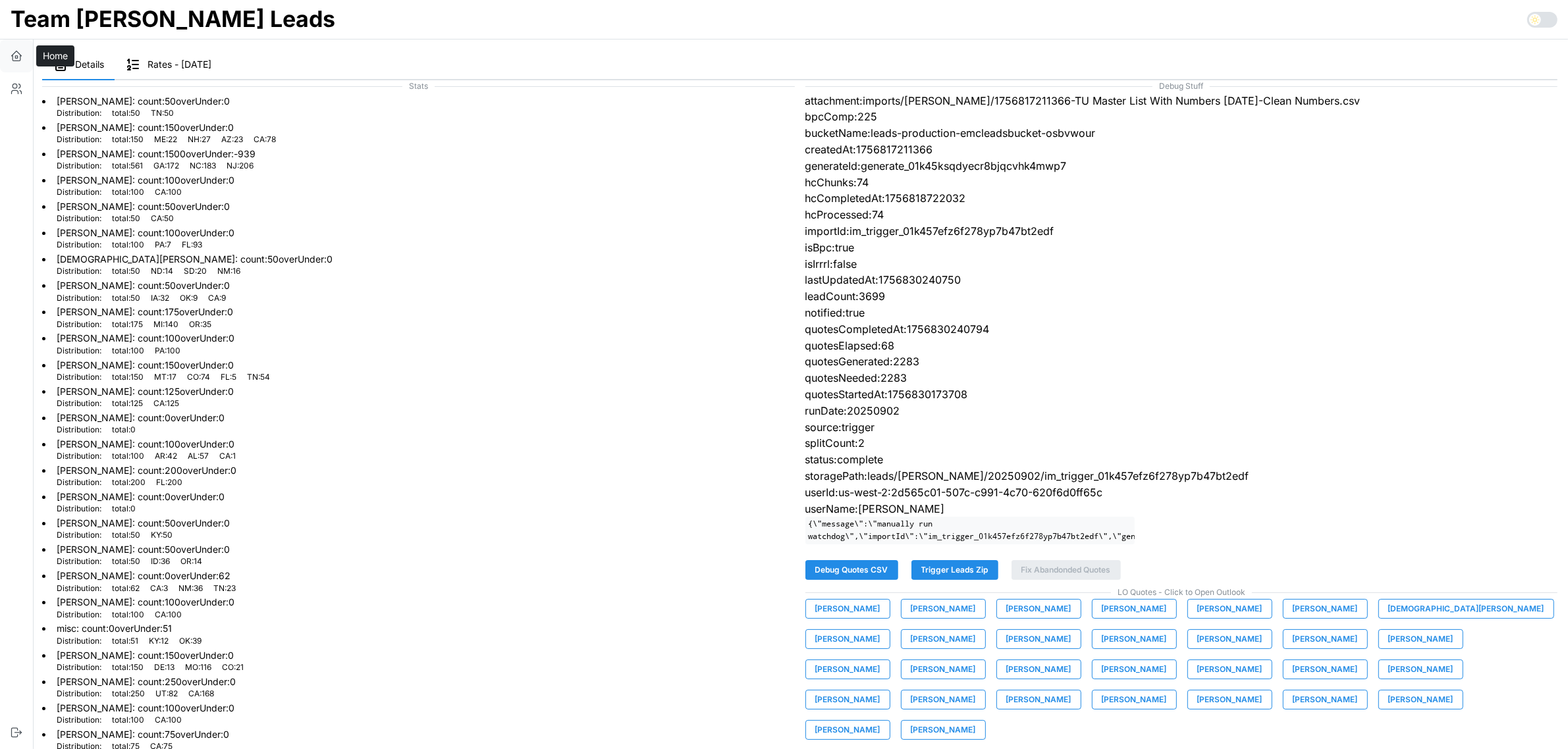
click at [15, 56] on icon "button" at bounding box center [17, 56] width 13 height 13
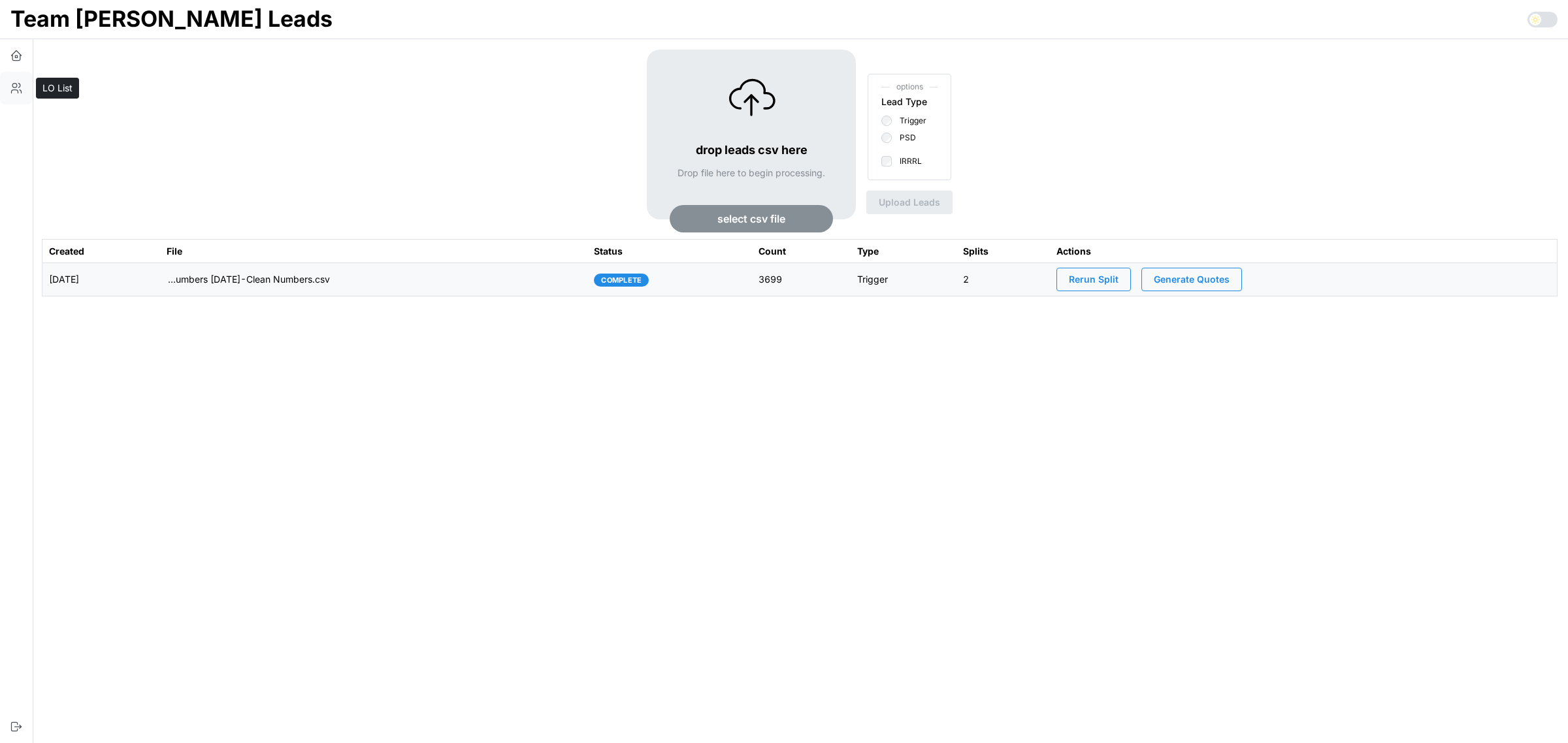
click at [14, 88] on icon "button" at bounding box center [17, 88] width 13 height 13
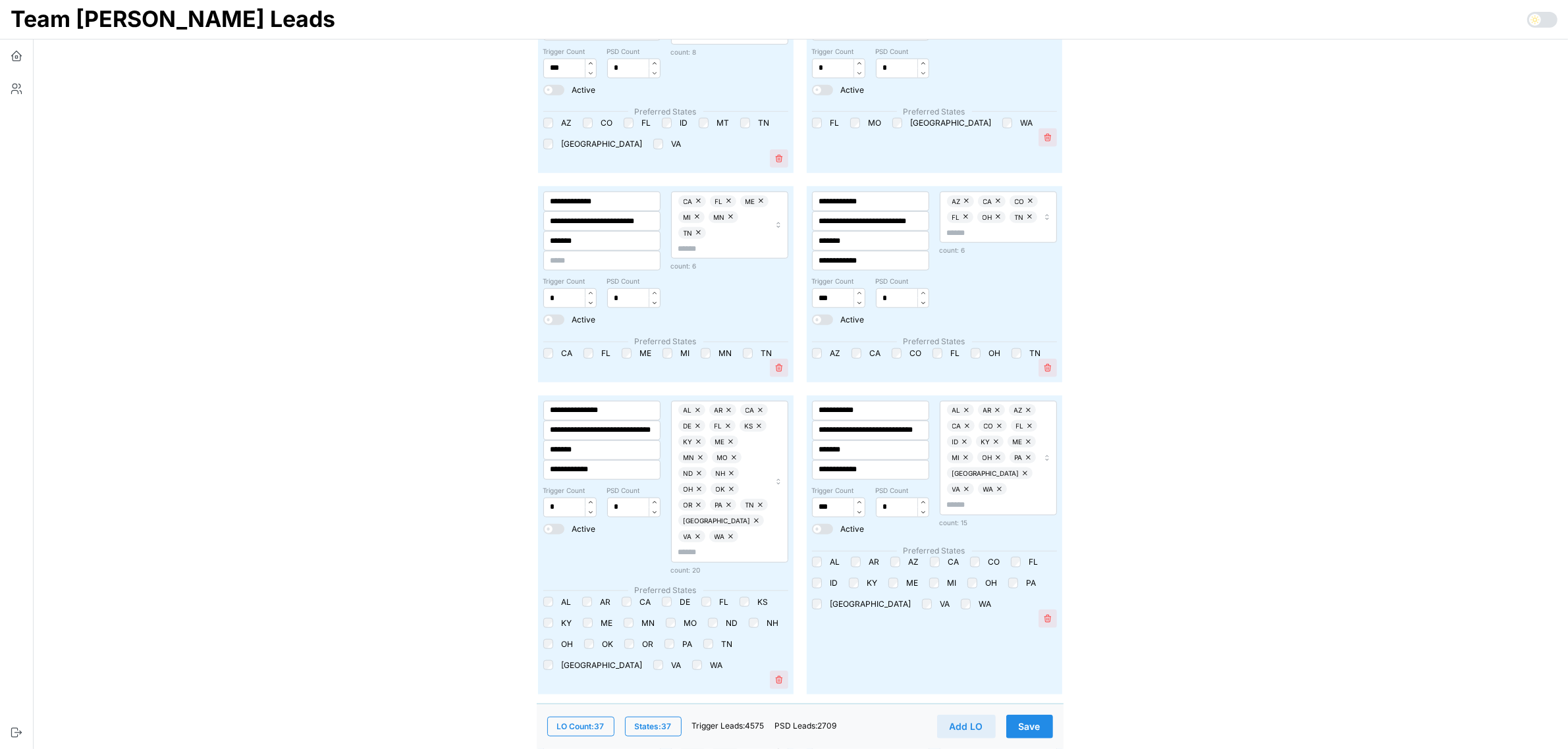
scroll to position [1481, 0]
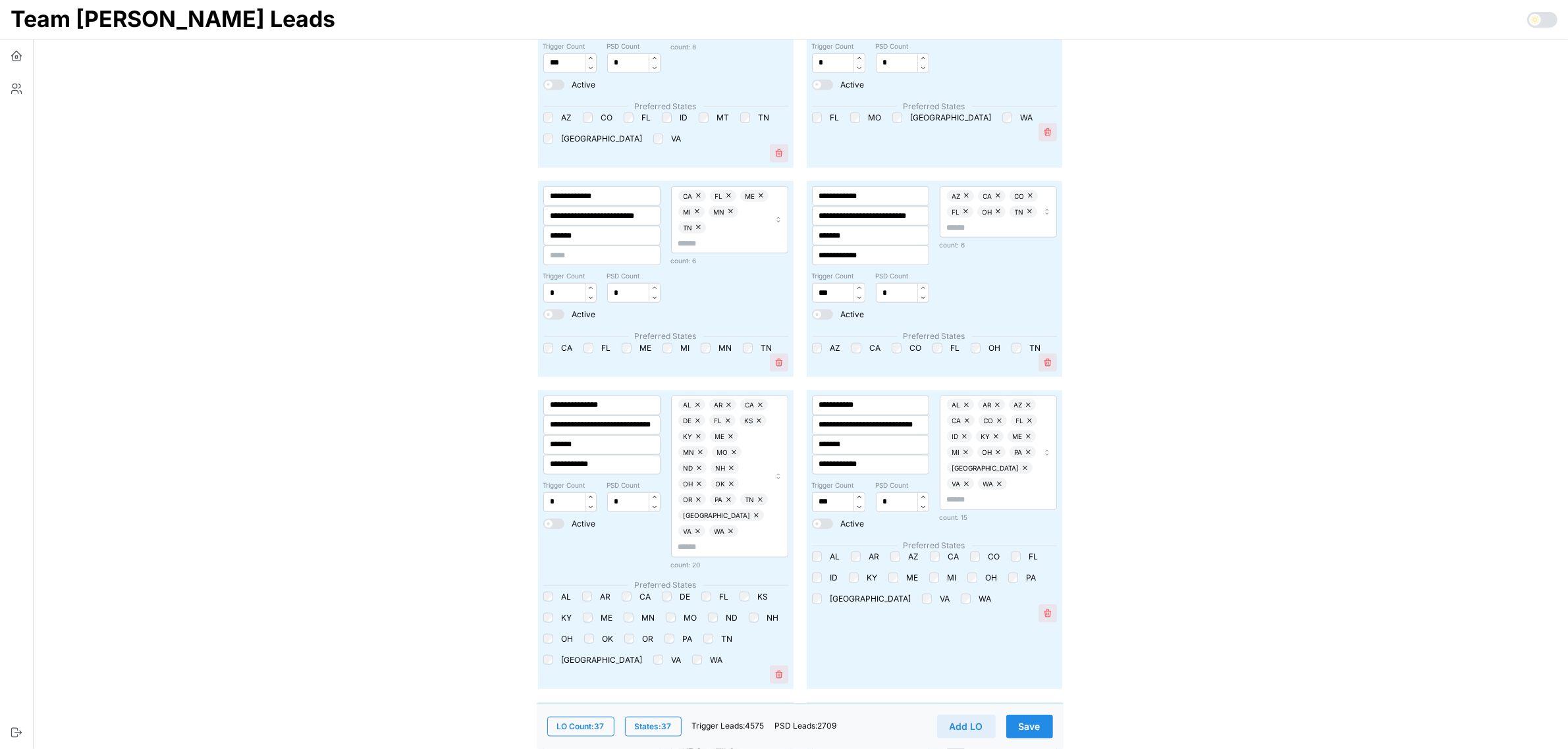
click at [552, 524] on span at bounding box center [549, 523] width 8 height 8
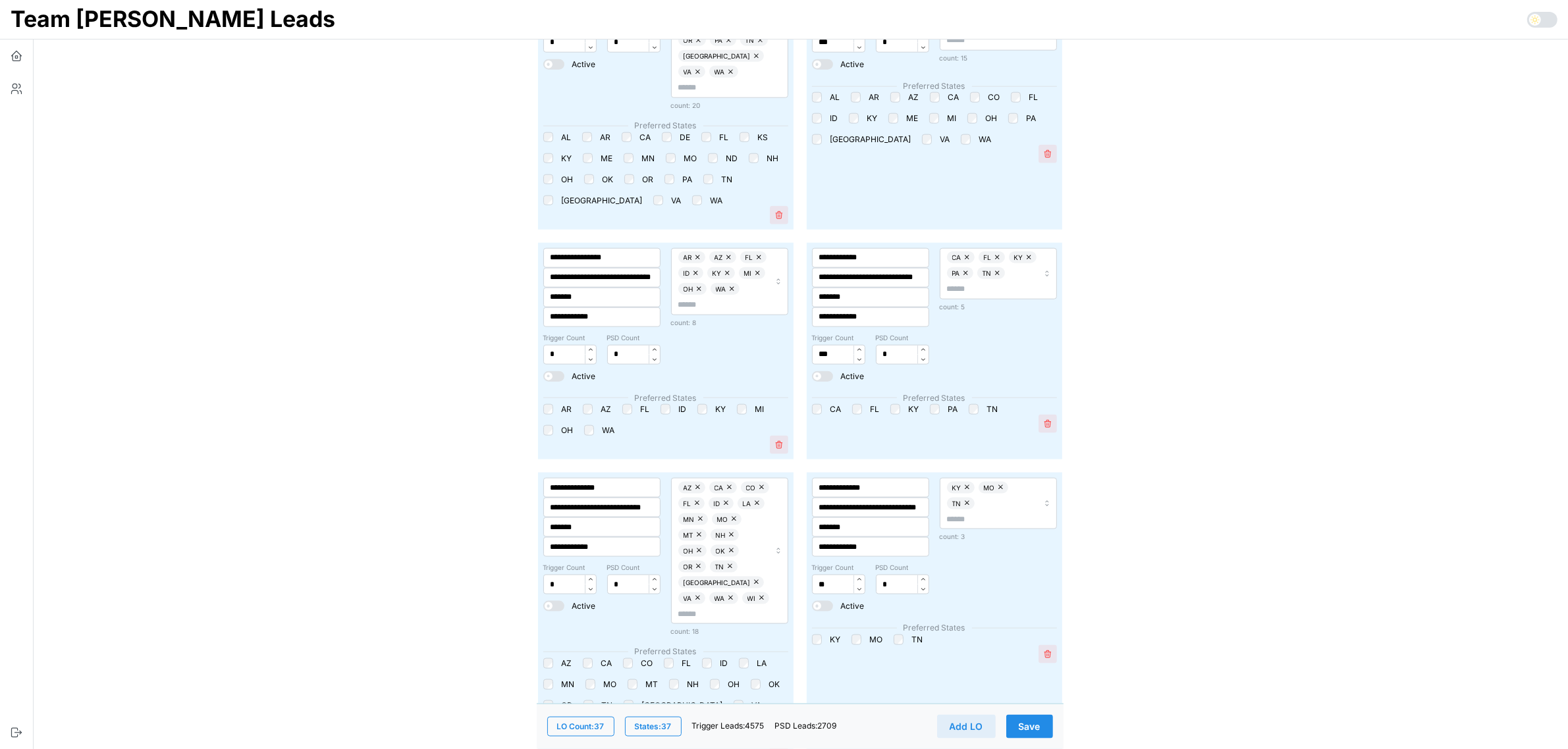
scroll to position [2058, 0]
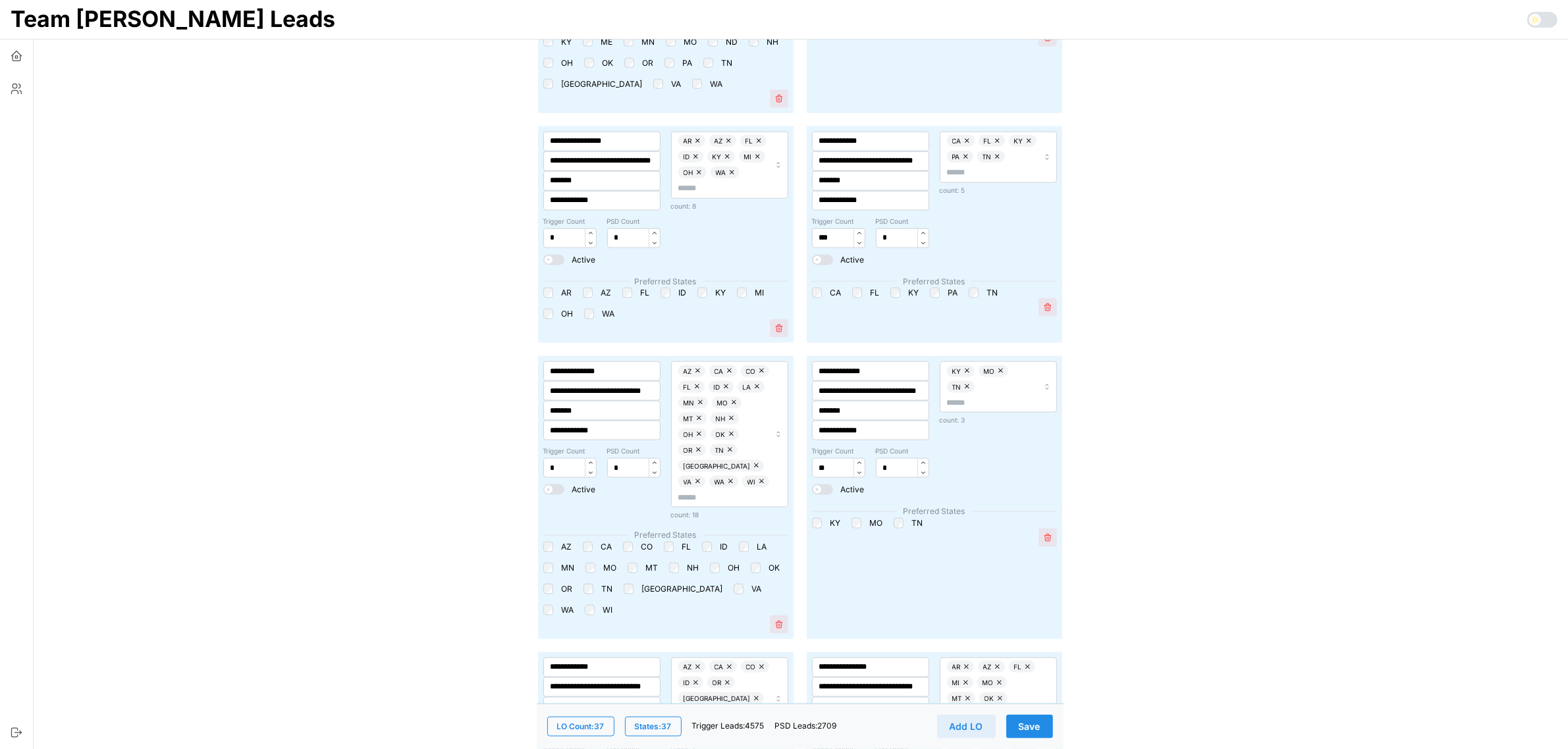
click at [552, 486] on span at bounding box center [549, 490] width 8 height 8
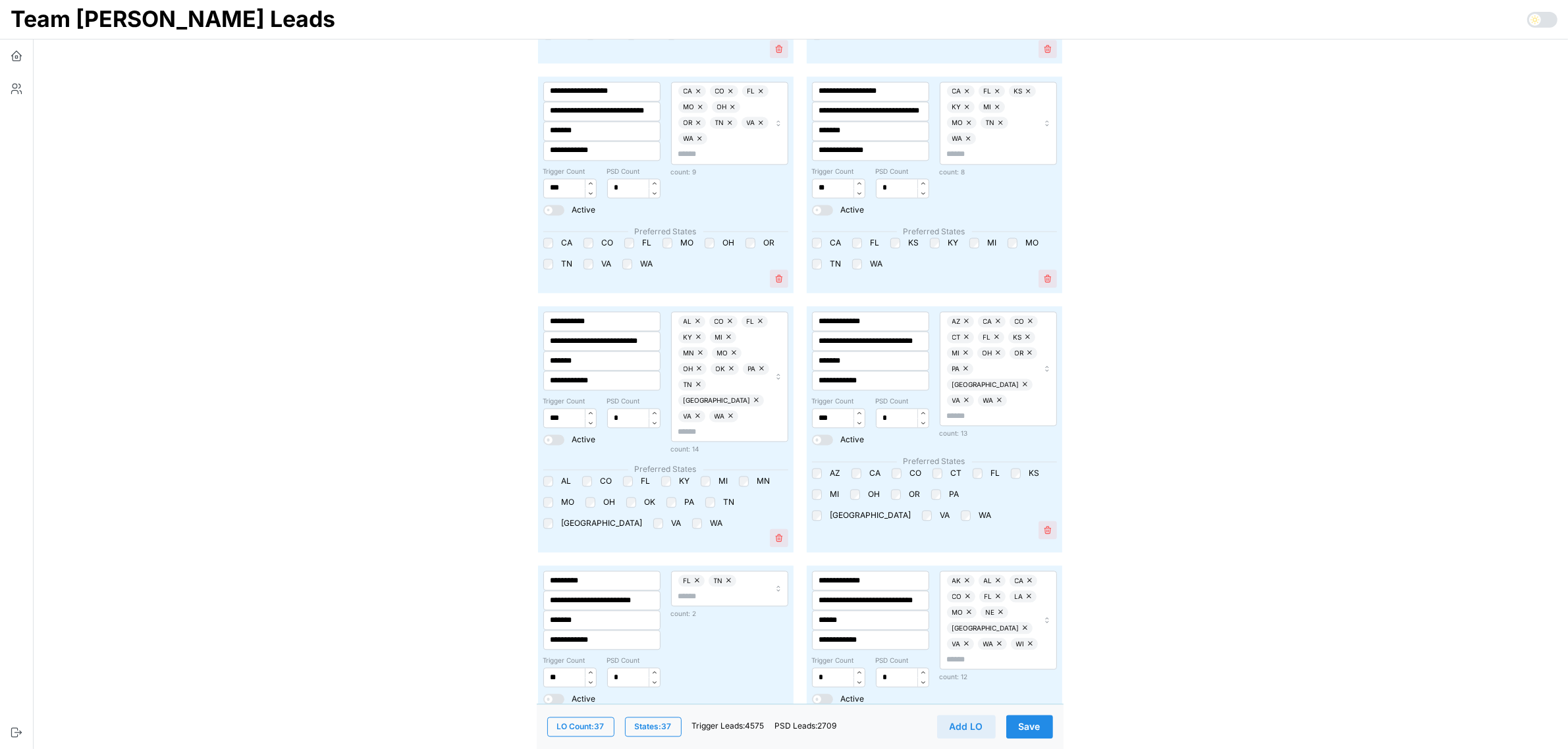
scroll to position [3539, 0]
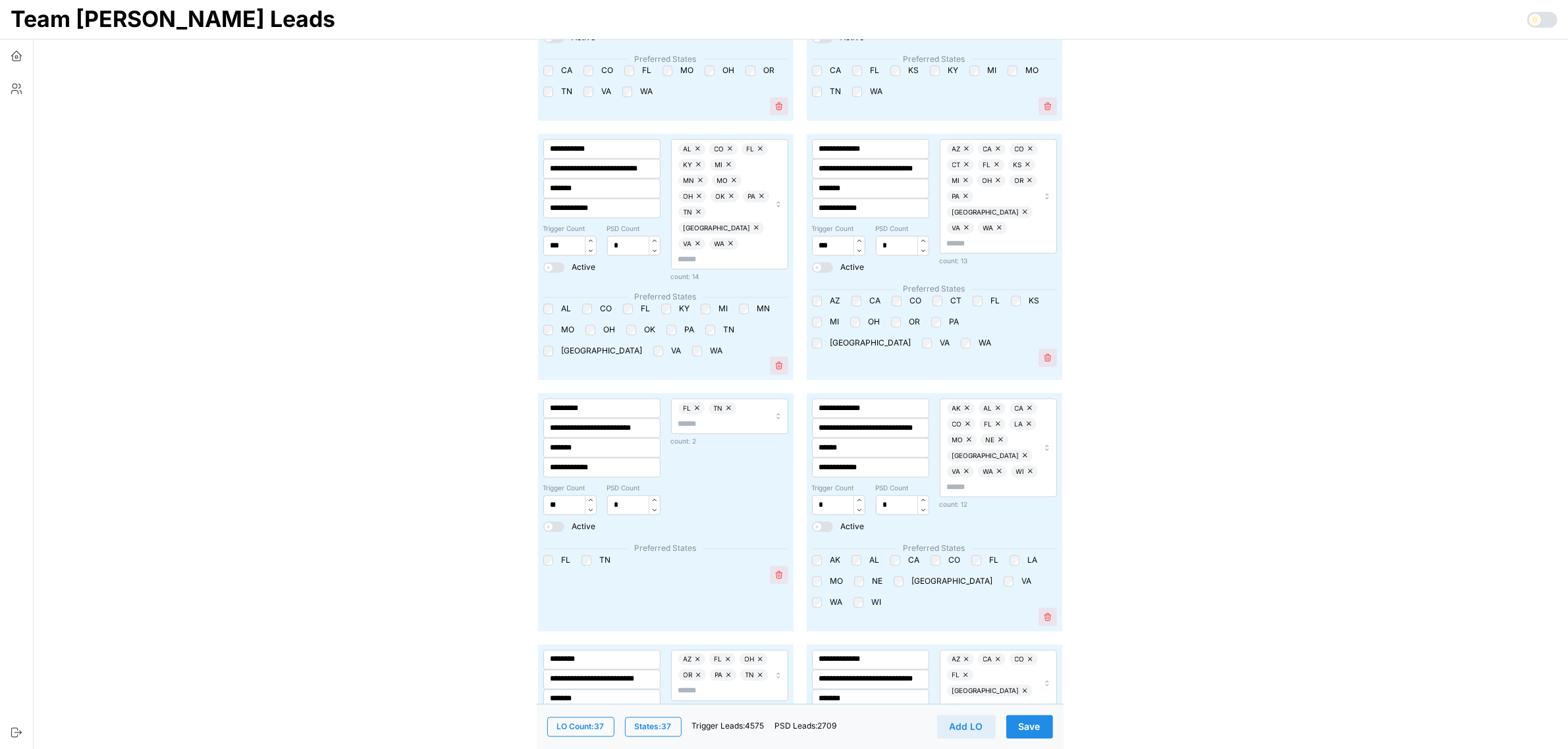
click at [1040, 722] on span "Save" at bounding box center [1030, 727] width 21 height 22
